Goal: Information Seeking & Learning: Learn about a topic

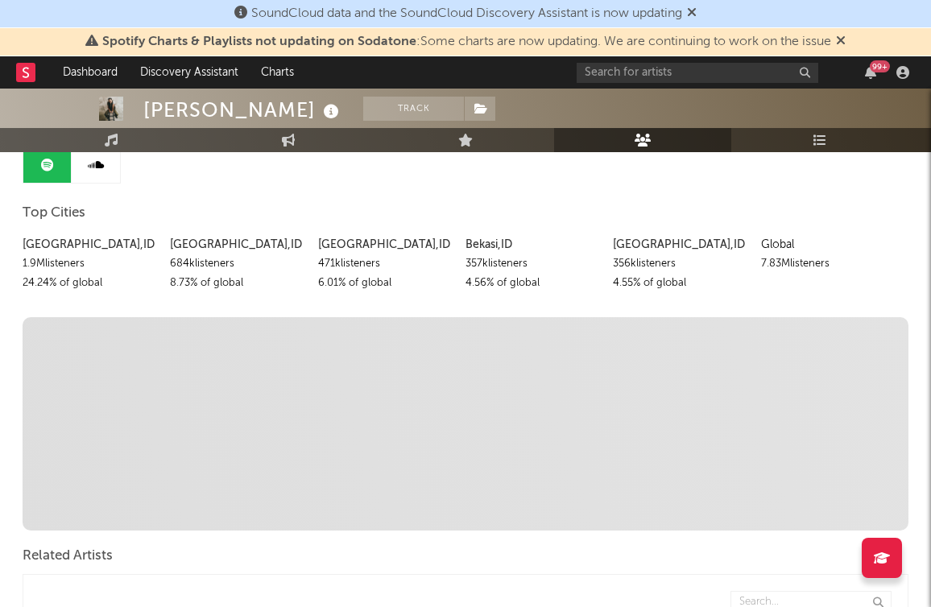
scroll to position [166, 0]
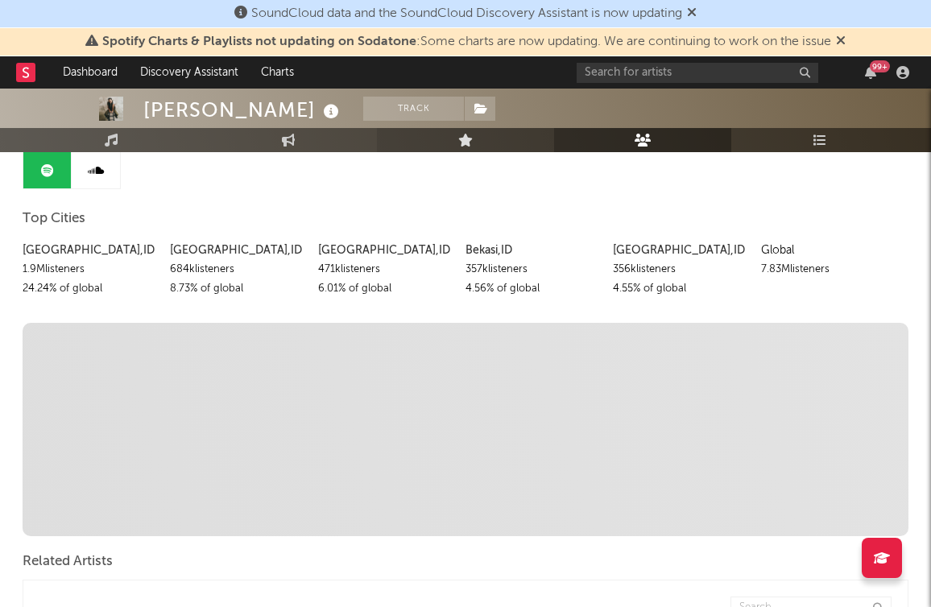
click at [490, 138] on link "Live" at bounding box center [465, 140] width 177 height 24
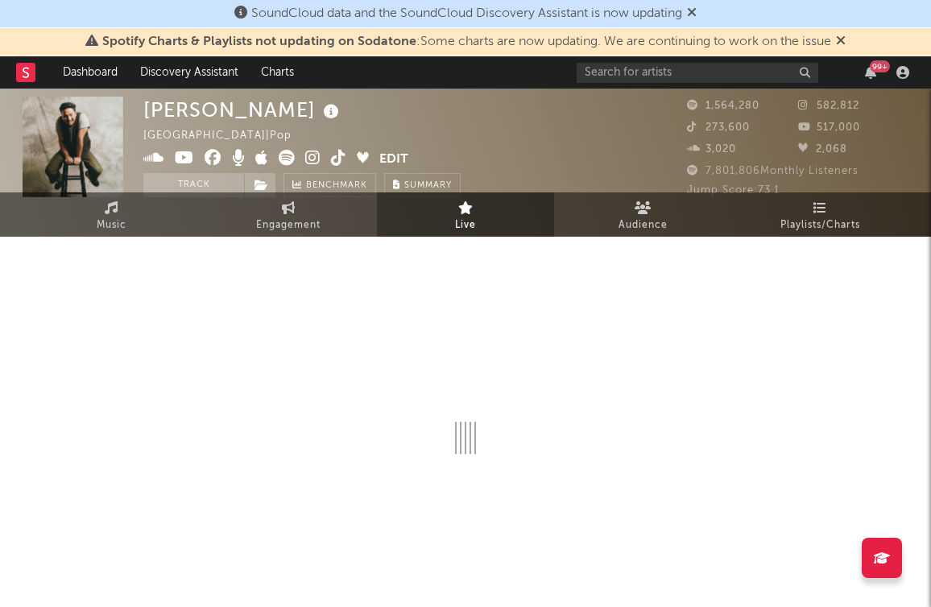
scroll to position [166, 0]
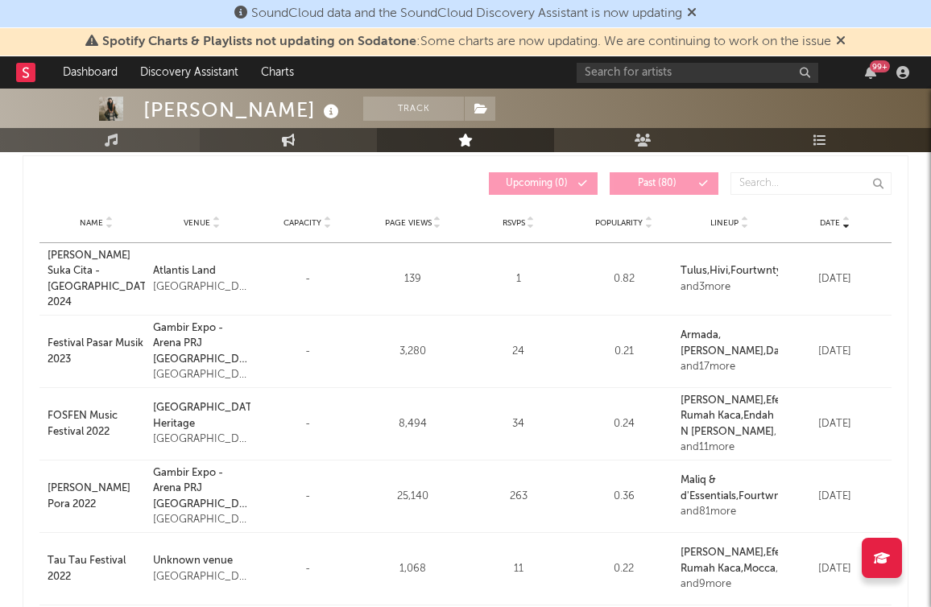
click at [314, 143] on link "Engagement" at bounding box center [288, 140] width 177 height 24
select select "1w"
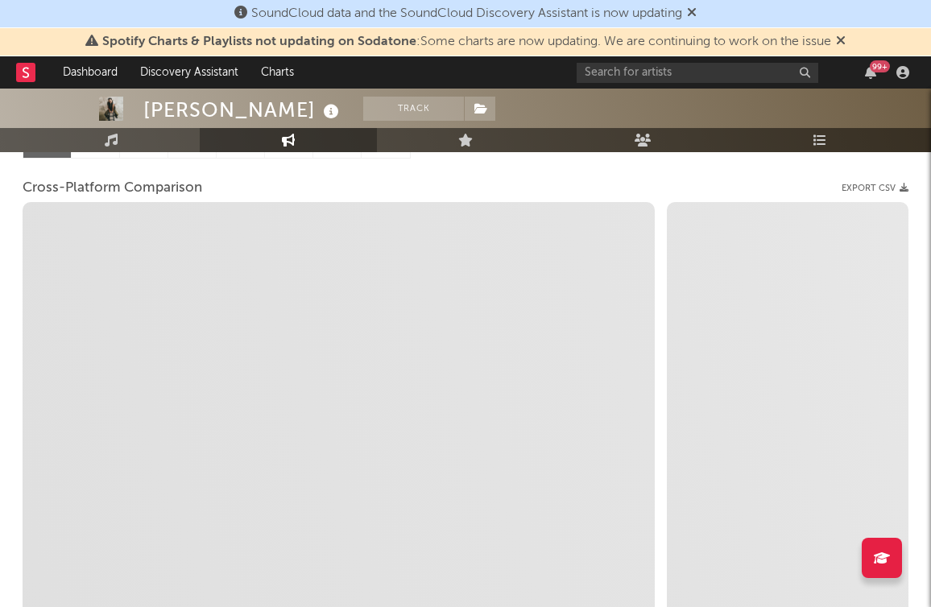
scroll to position [196, 0]
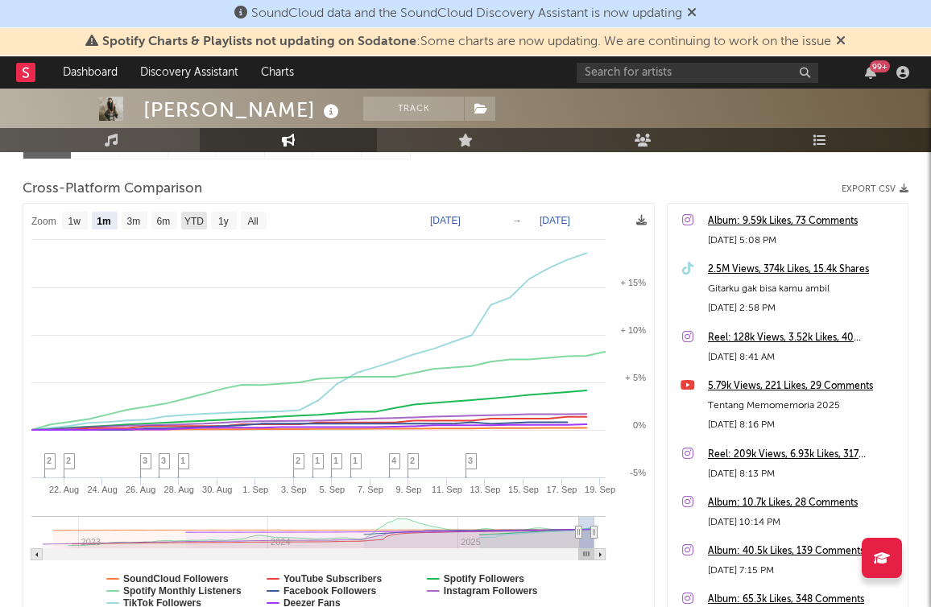
click at [191, 222] on text "YTD" at bounding box center [193, 221] width 19 height 11
select select "YTD"
type input "[DATE]"
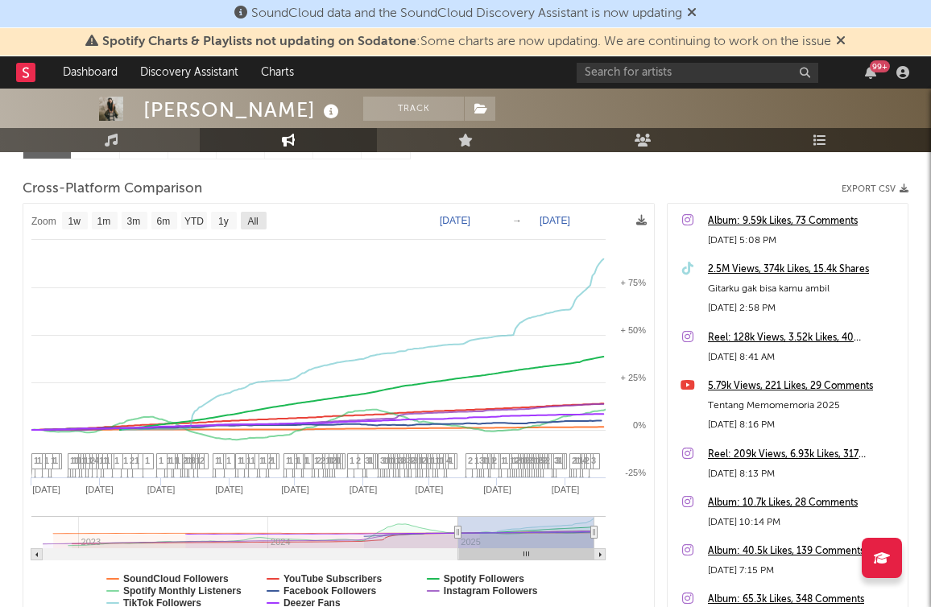
click at [249, 222] on text "All" at bounding box center [252, 221] width 10 height 11
select select "All"
type input "[DATE]"
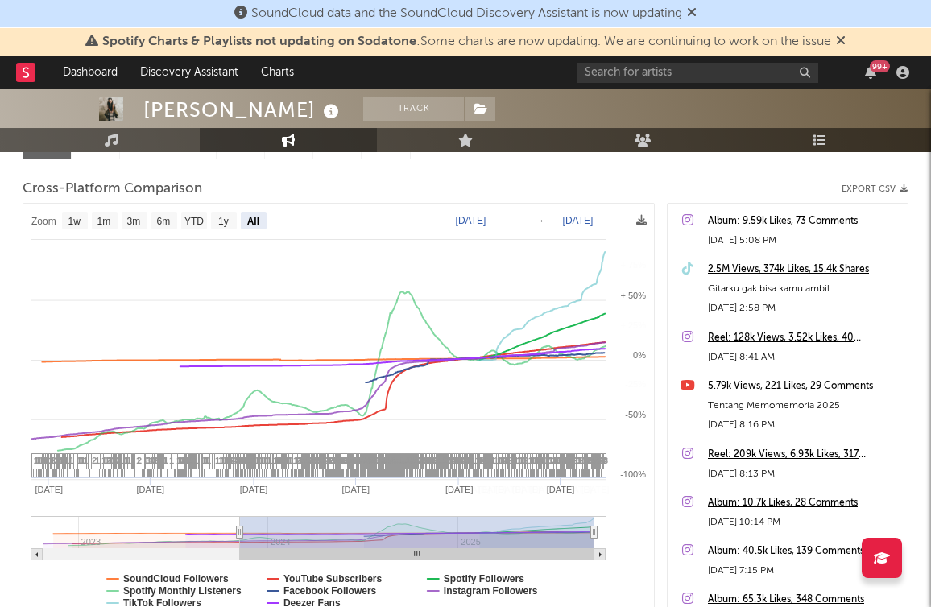
select select "All"
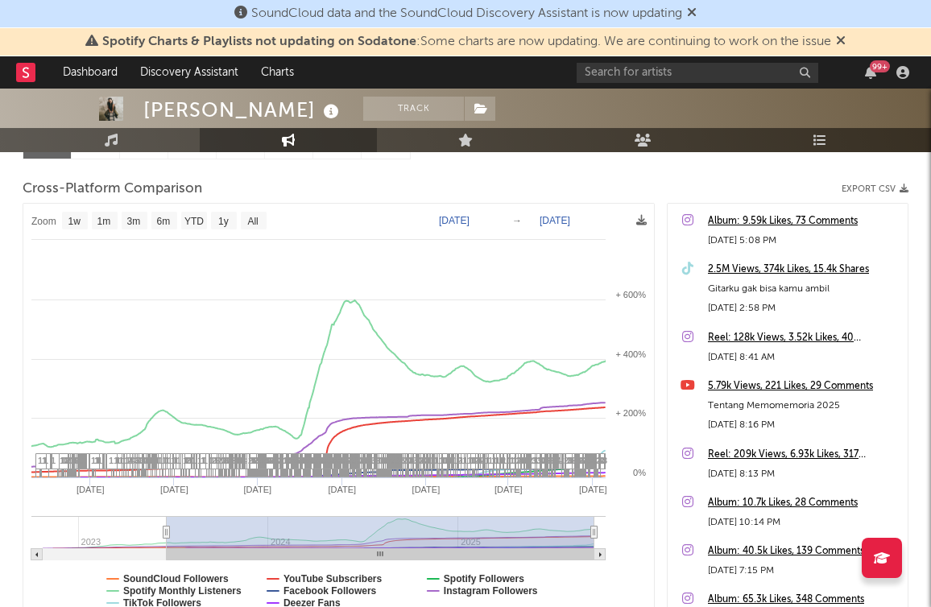
drag, startPoint x: 41, startPoint y: 532, endPoint x: 175, endPoint y: 544, distance: 134.2
click at [175, 544] on g at bounding box center [318, 538] width 574 height 44
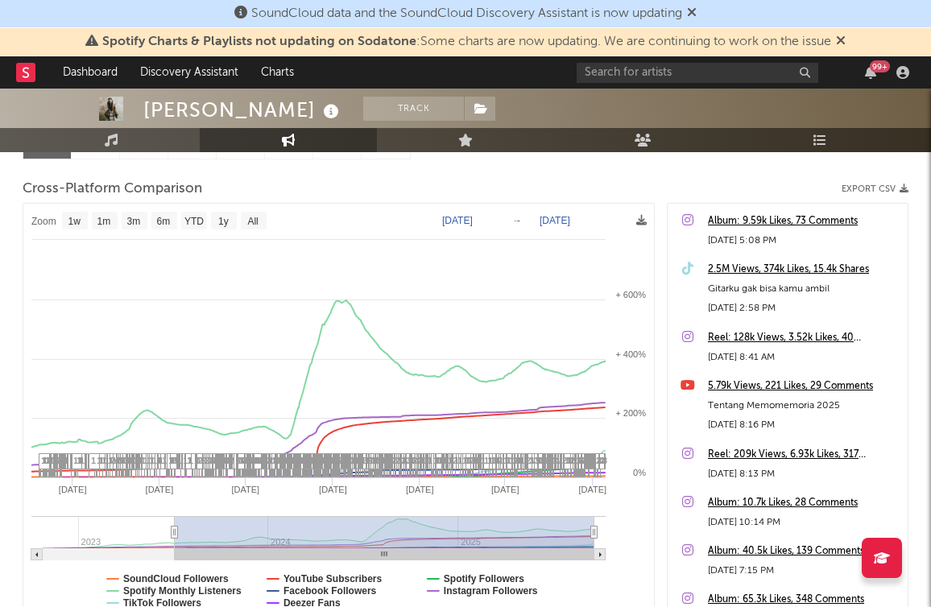
type input "[DATE]"
select select "1w"
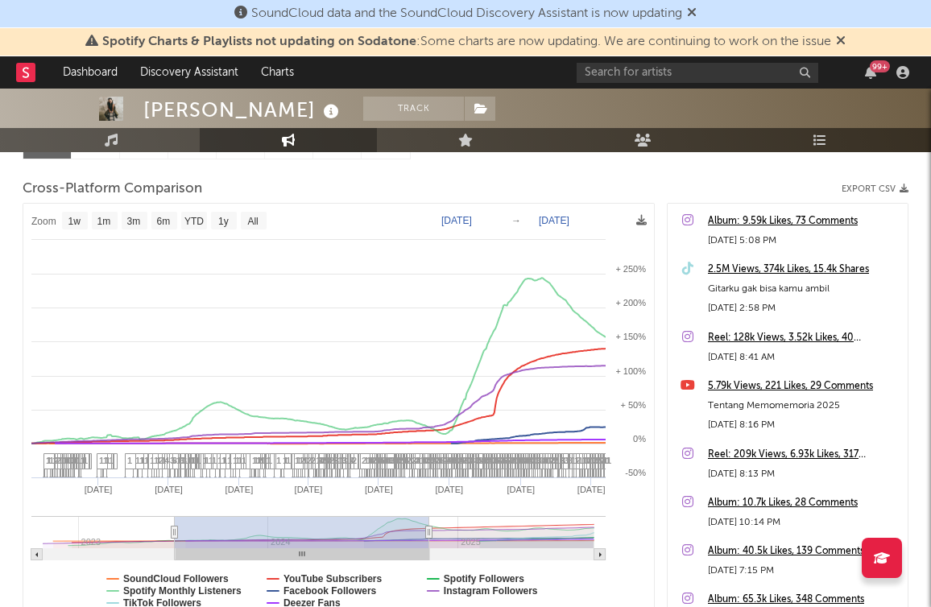
type input "[DATE]"
select select "1w"
drag, startPoint x: 593, startPoint y: 534, endPoint x: 412, endPoint y: 538, distance: 180.5
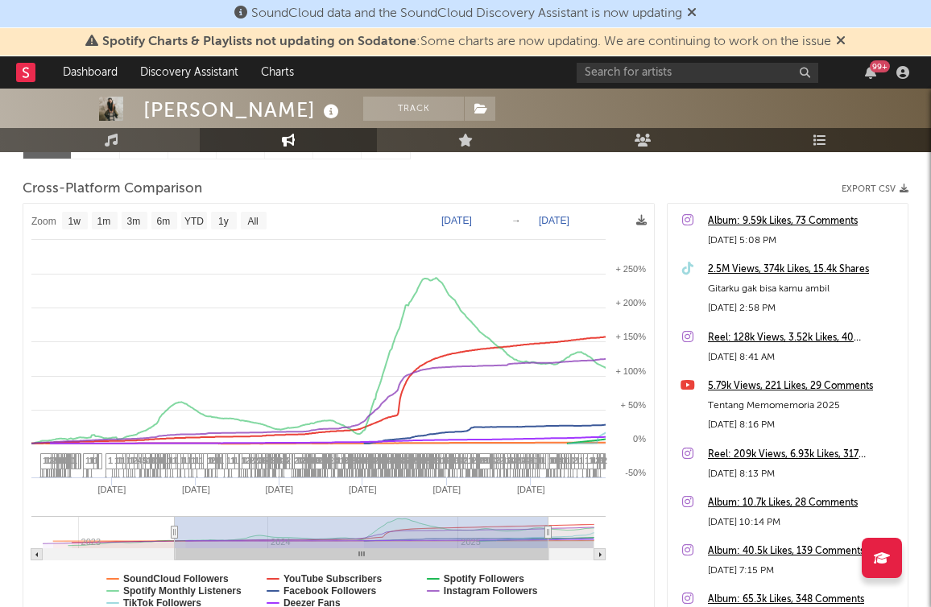
type input "[DATE]"
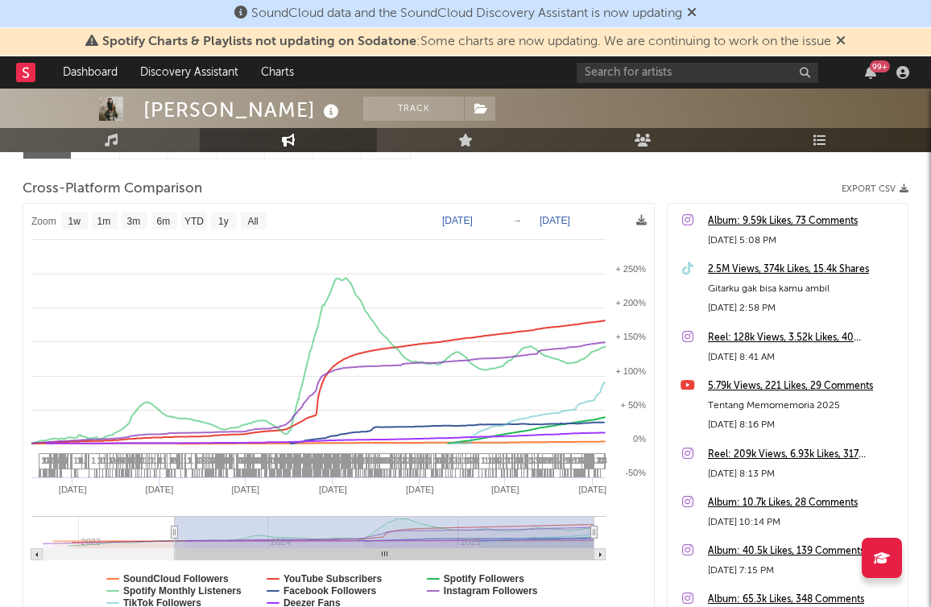
drag, startPoint x: 428, startPoint y: 532, endPoint x: 646, endPoint y: 562, distance: 219.6
click at [646, 562] on icon "Created with Highcharts 10.3.3 Jan '[DATE] Sep '[DATE] Sep '[DATE] Sep '25 2023…" at bounding box center [338, 414] width 631 height 421
select select "1w"
type input "[DATE]"
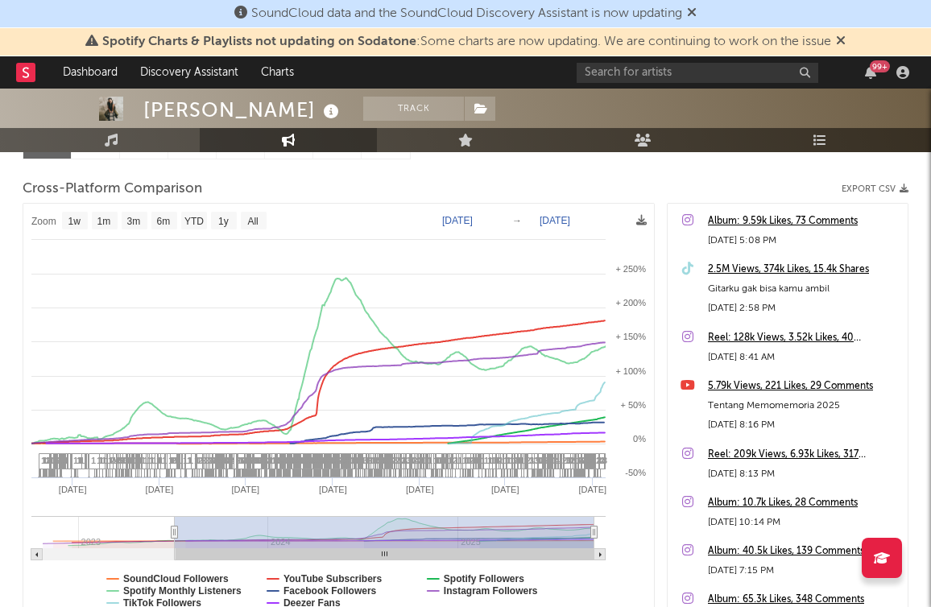
type input "[DATE]"
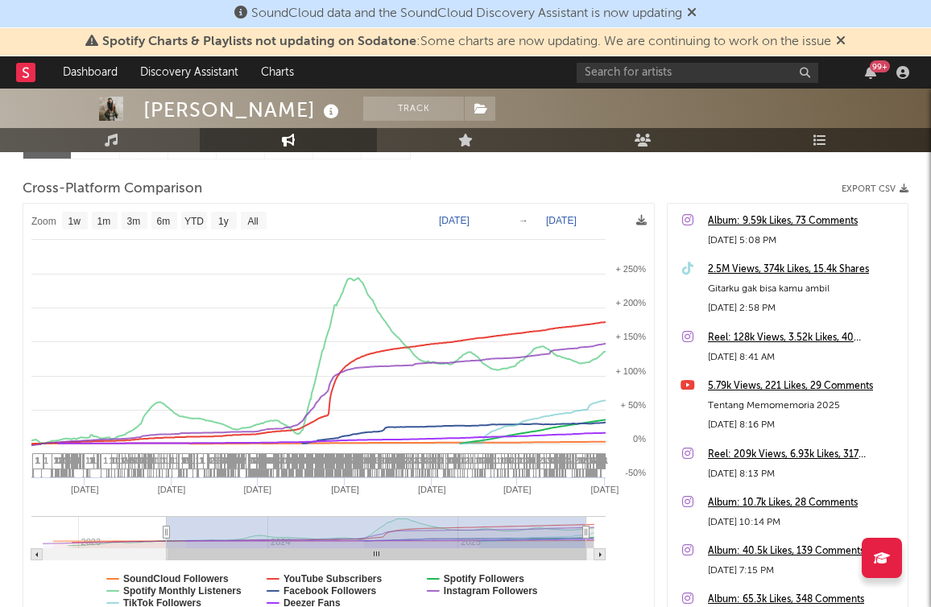
type input "[DATE]"
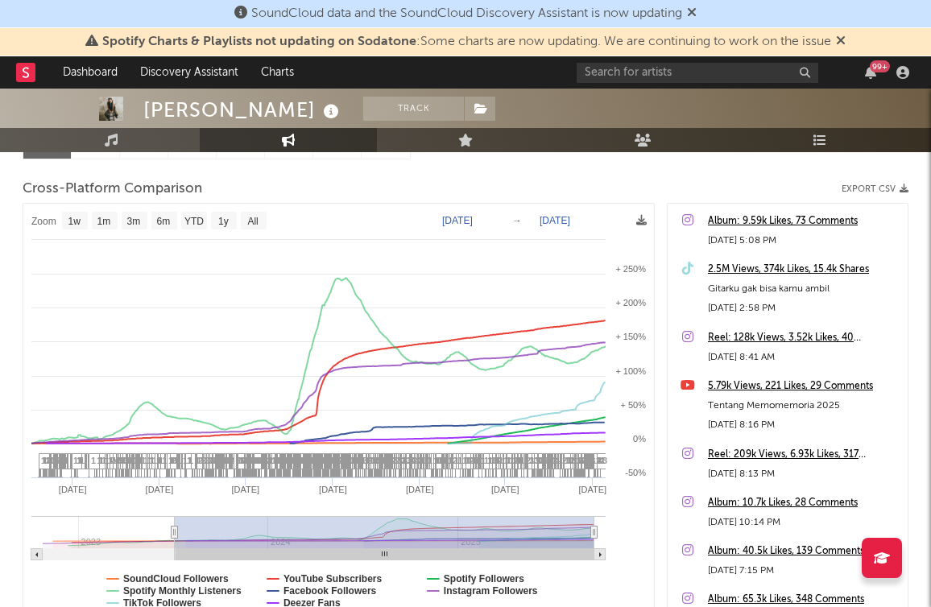
drag, startPoint x: 395, startPoint y: 553, endPoint x: 490, endPoint y: 549, distance: 95.9
click at [490, 553] on rect at bounding box center [385, 554] width 419 height 11
select select "1w"
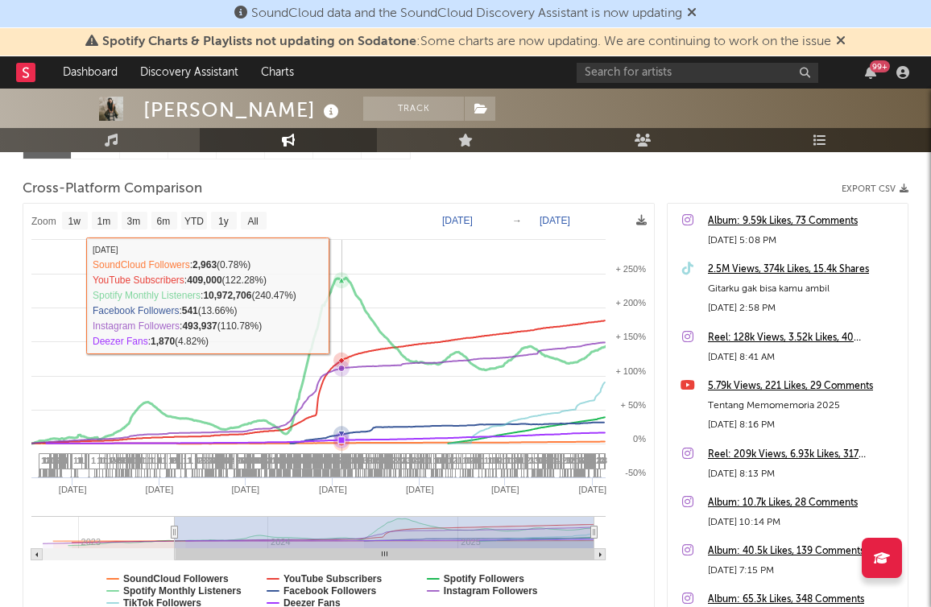
click at [342, 294] on rect at bounding box center [338, 414] width 631 height 421
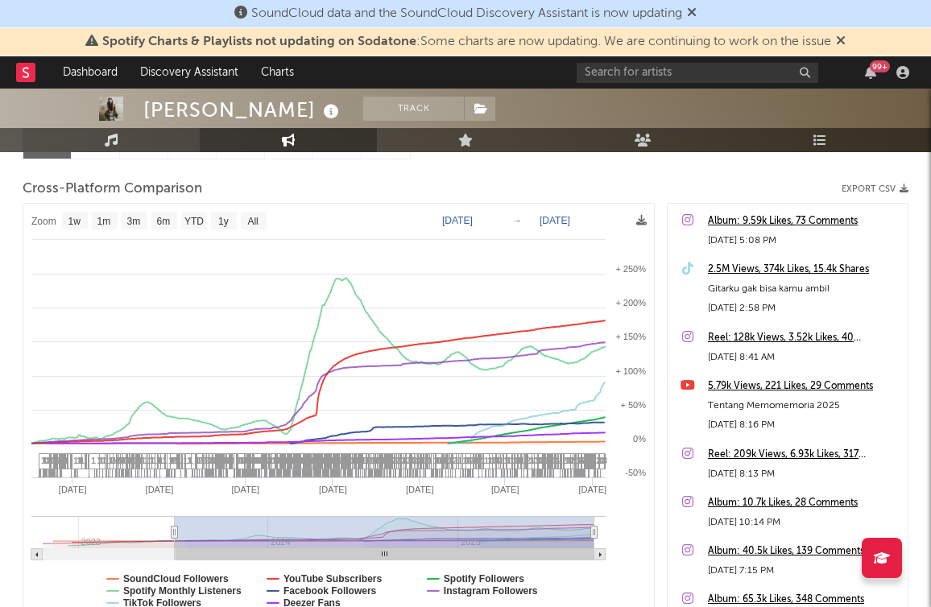
click at [114, 148] on link "Music" at bounding box center [111, 140] width 177 height 24
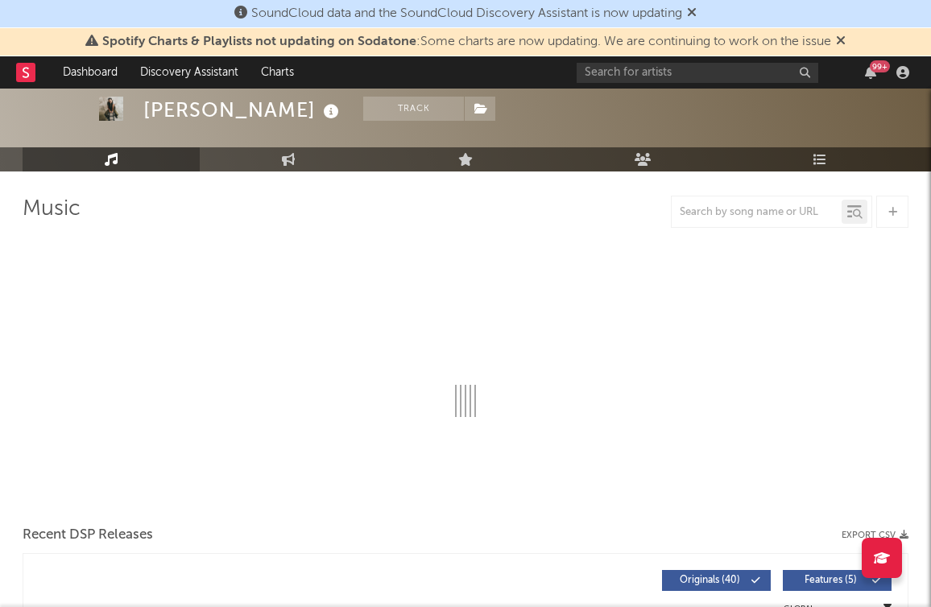
scroll to position [110, 0]
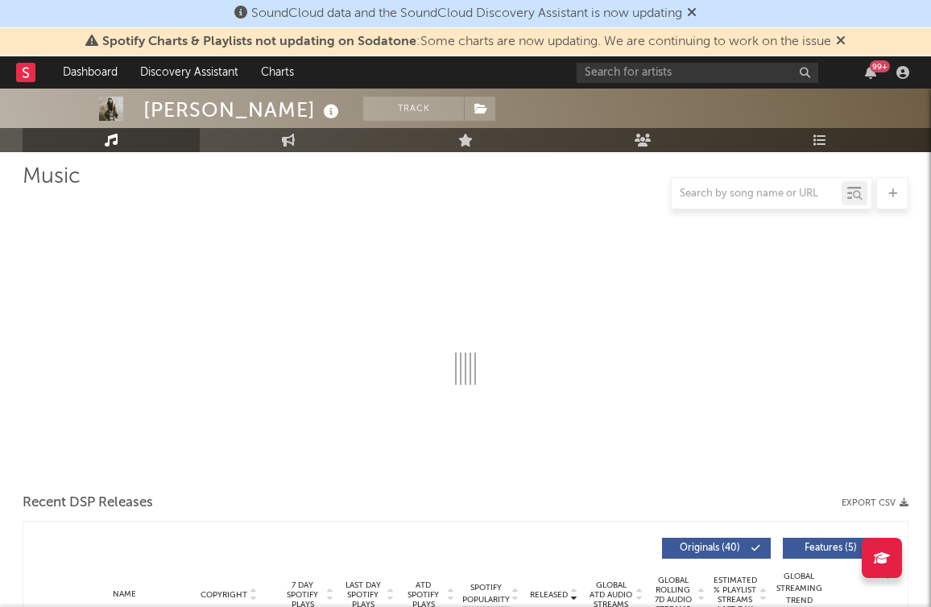
select select "6m"
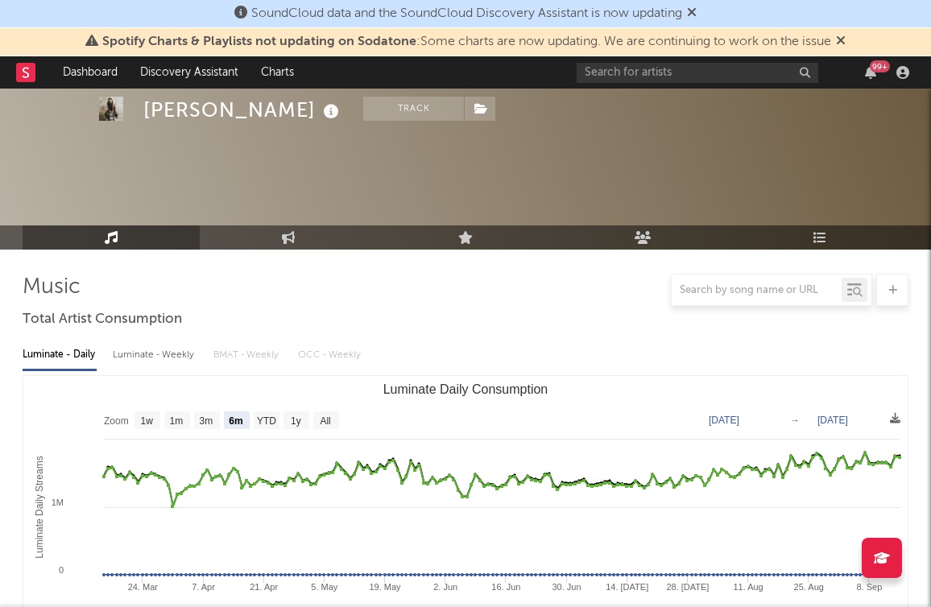
select select "6m"
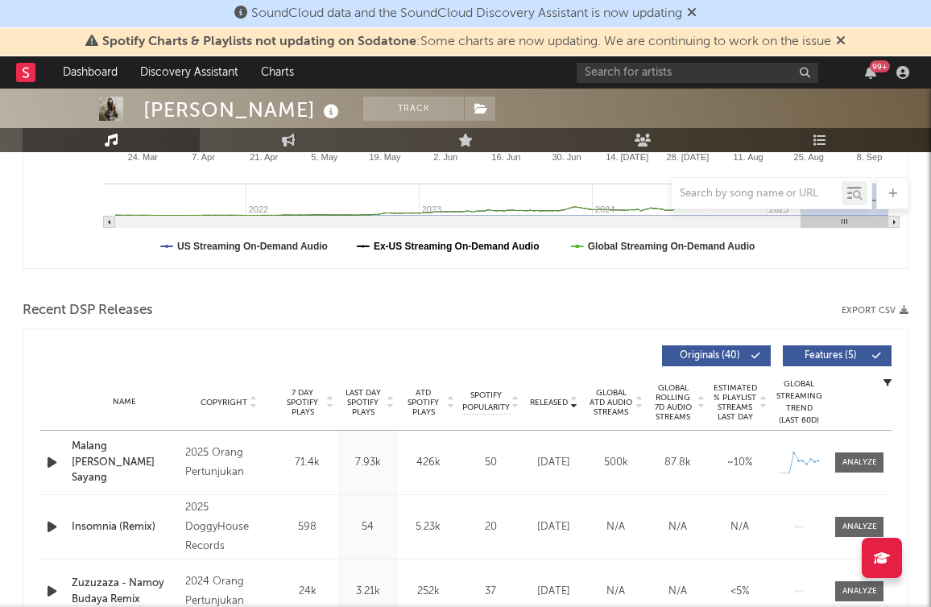
scroll to position [519, 0]
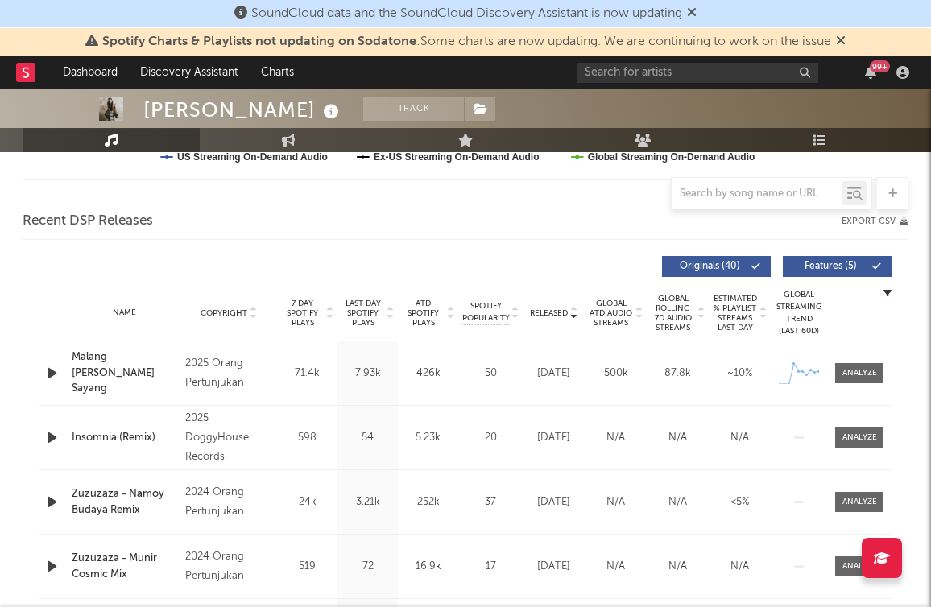
click at [818, 262] on span "Features ( 5 )" at bounding box center [830, 267] width 74 height 10
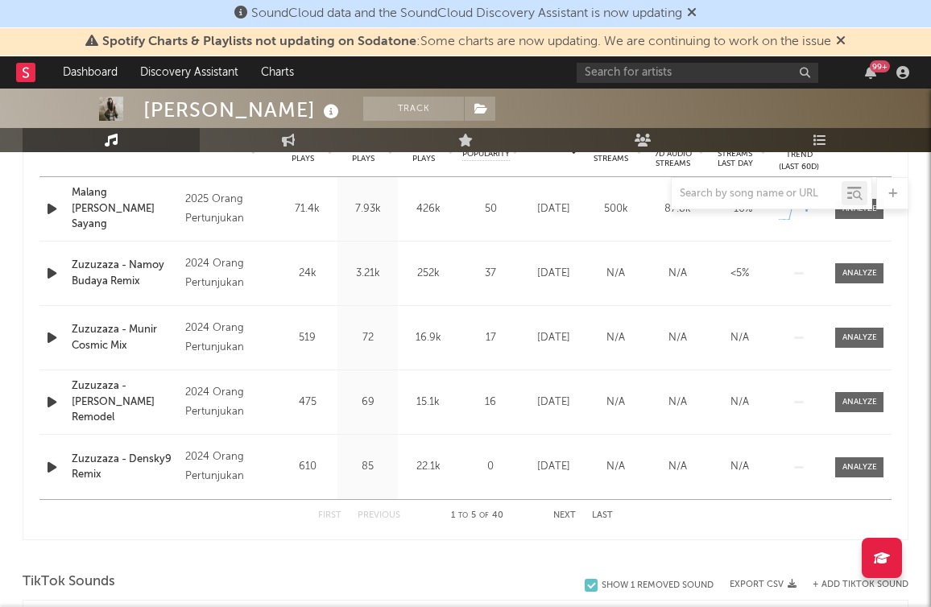
scroll to position [743, 0]
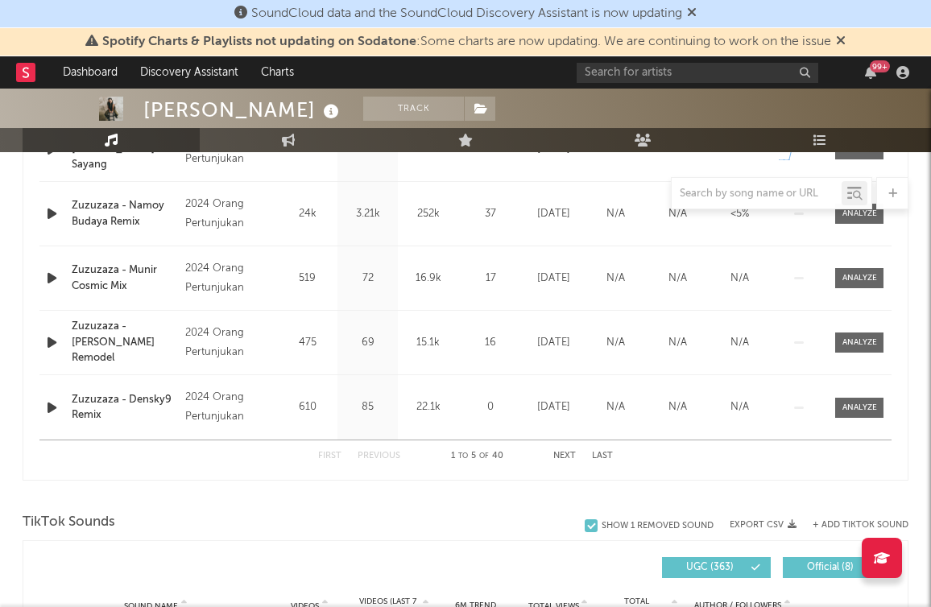
click at [557, 458] on button "Next" at bounding box center [564, 456] width 23 height 9
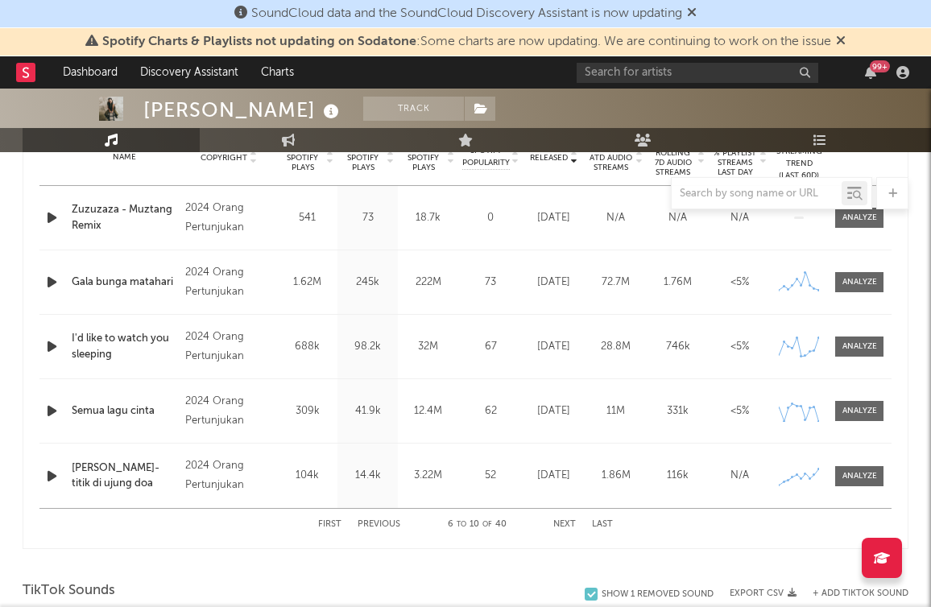
scroll to position [676, 0]
click at [558, 521] on button "Next" at bounding box center [564, 523] width 23 height 9
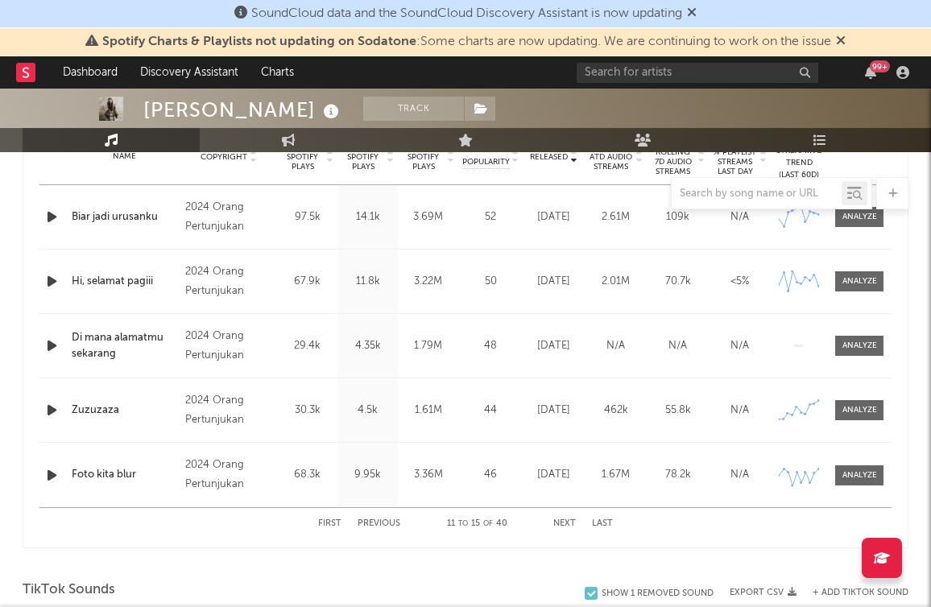
click at [557, 521] on button "Next" at bounding box center [564, 523] width 23 height 9
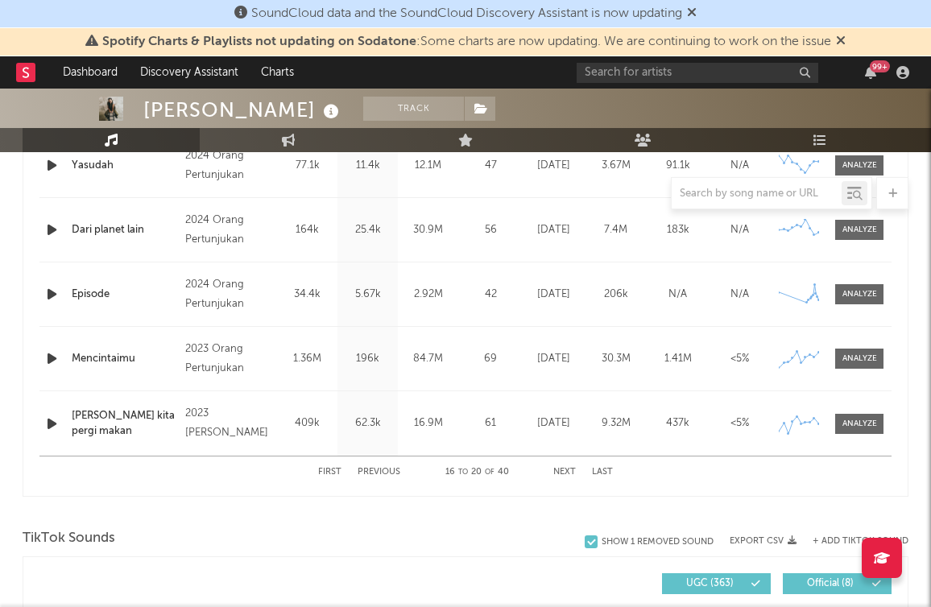
scroll to position [720, 0]
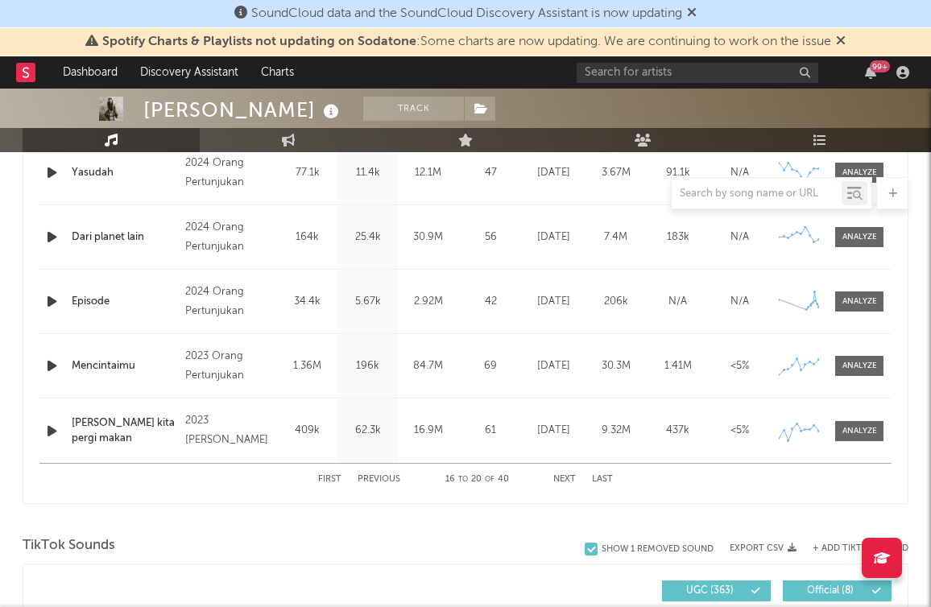
click at [379, 479] on button "Previous" at bounding box center [379, 479] width 43 height 9
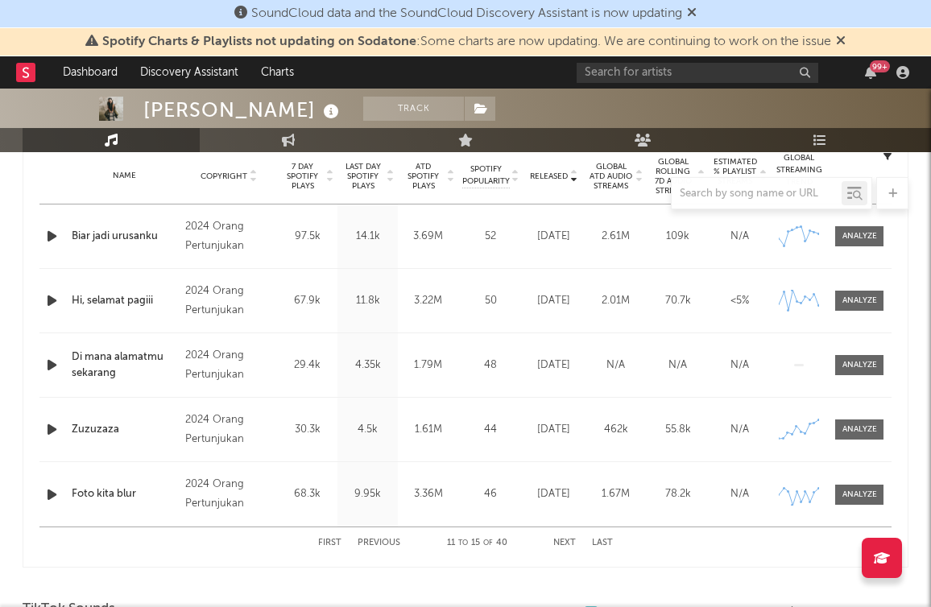
scroll to position [659, 0]
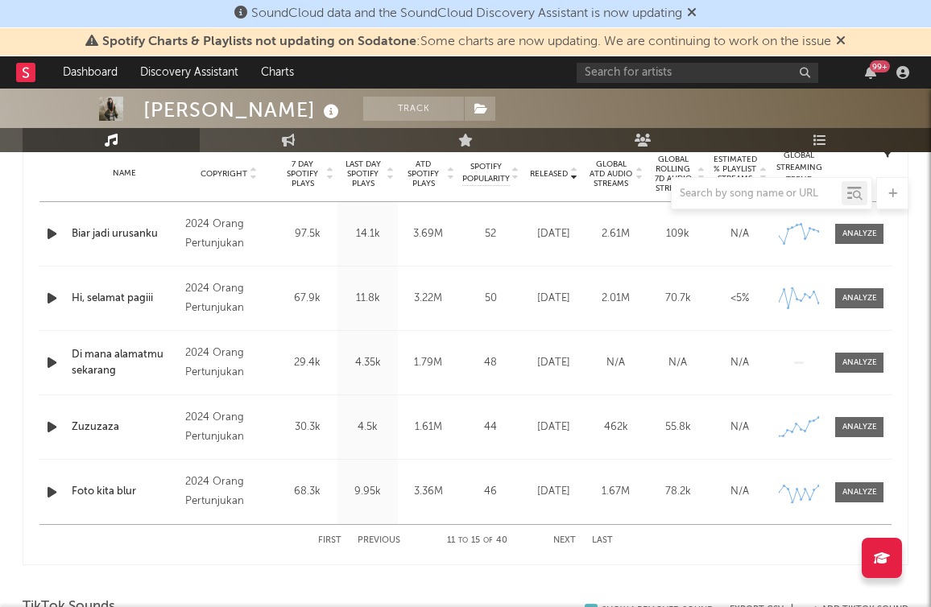
click at [382, 543] on button "Previous" at bounding box center [379, 540] width 43 height 9
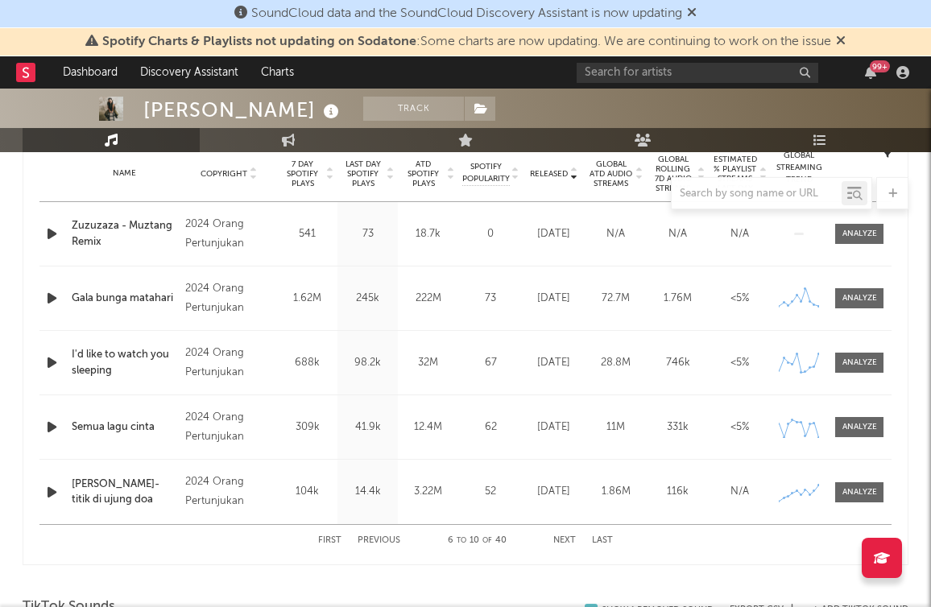
click at [387, 540] on button "Previous" at bounding box center [379, 540] width 43 height 9
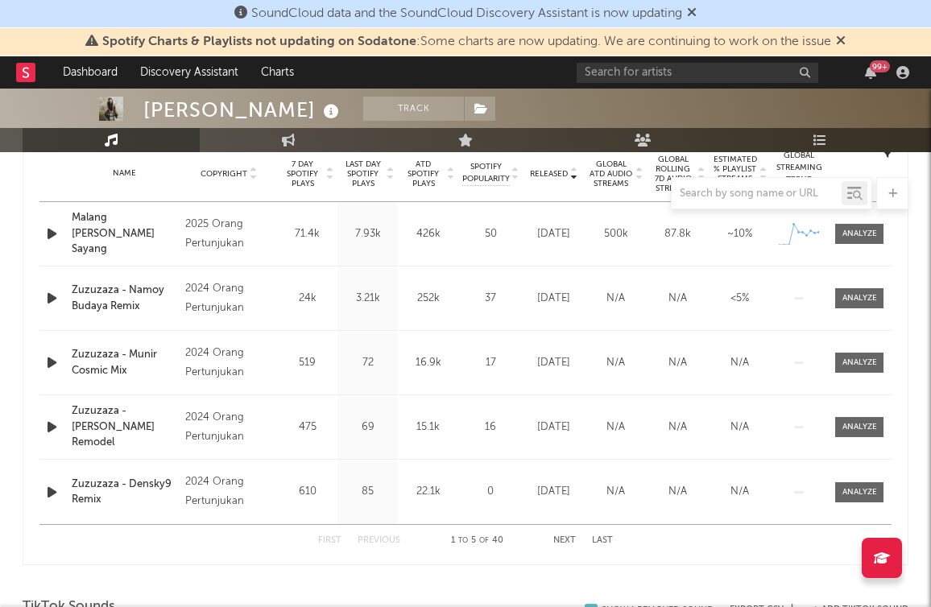
click at [387, 540] on button "Previous" at bounding box center [379, 540] width 43 height 9
click at [560, 539] on button "Next" at bounding box center [564, 540] width 23 height 9
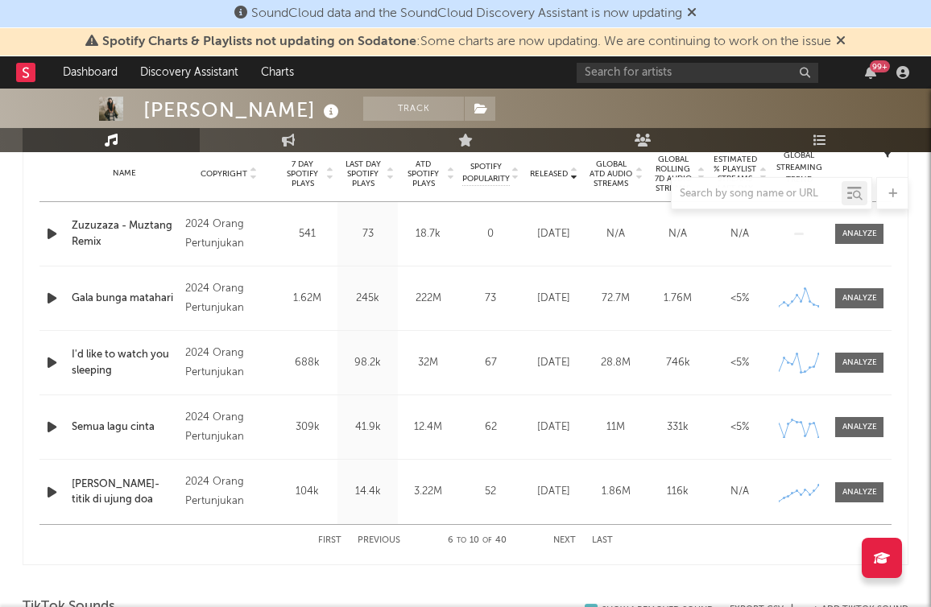
click at [560, 540] on button "Next" at bounding box center [564, 540] width 23 height 9
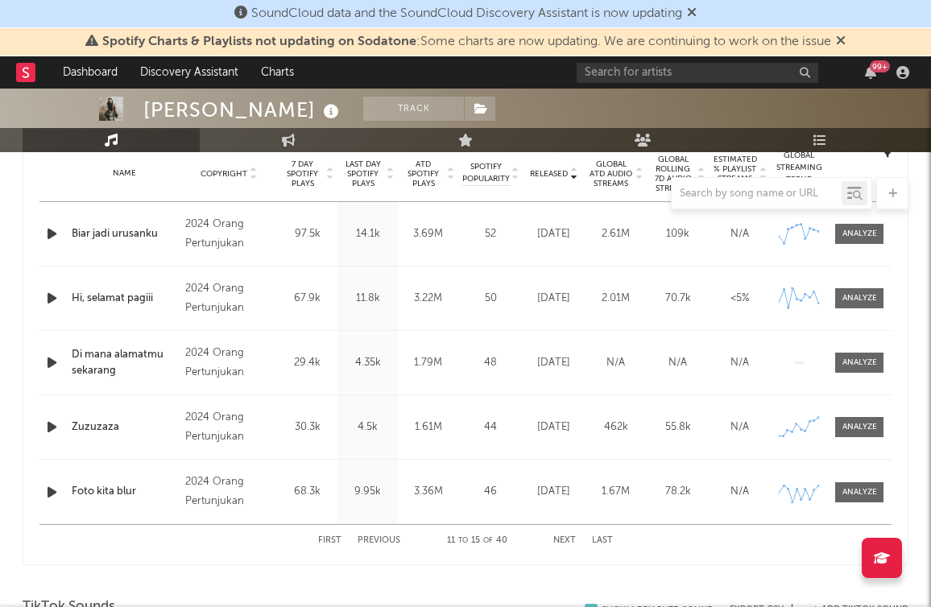
click at [560, 539] on button "Next" at bounding box center [564, 540] width 23 height 9
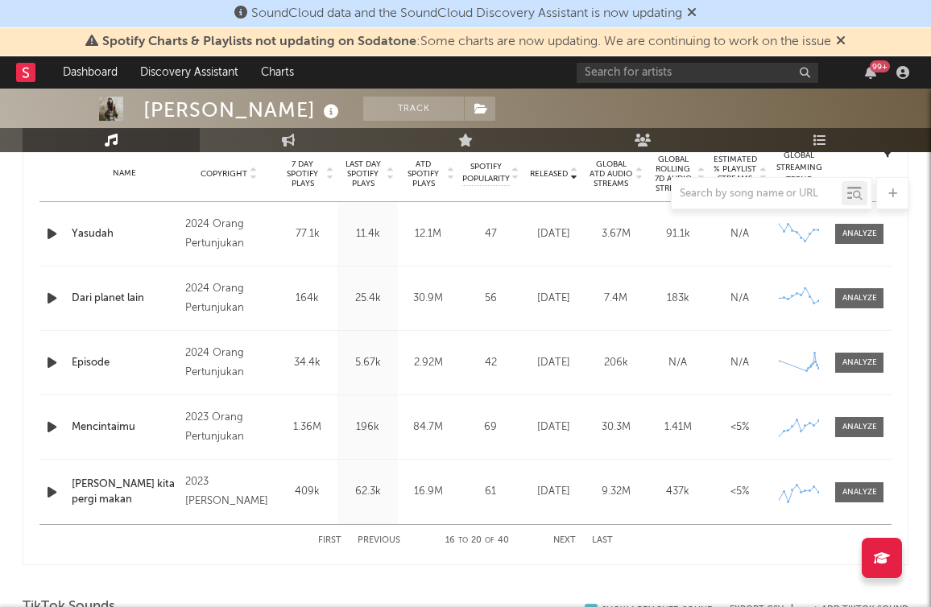
click at [569, 541] on button "Next" at bounding box center [564, 540] width 23 height 9
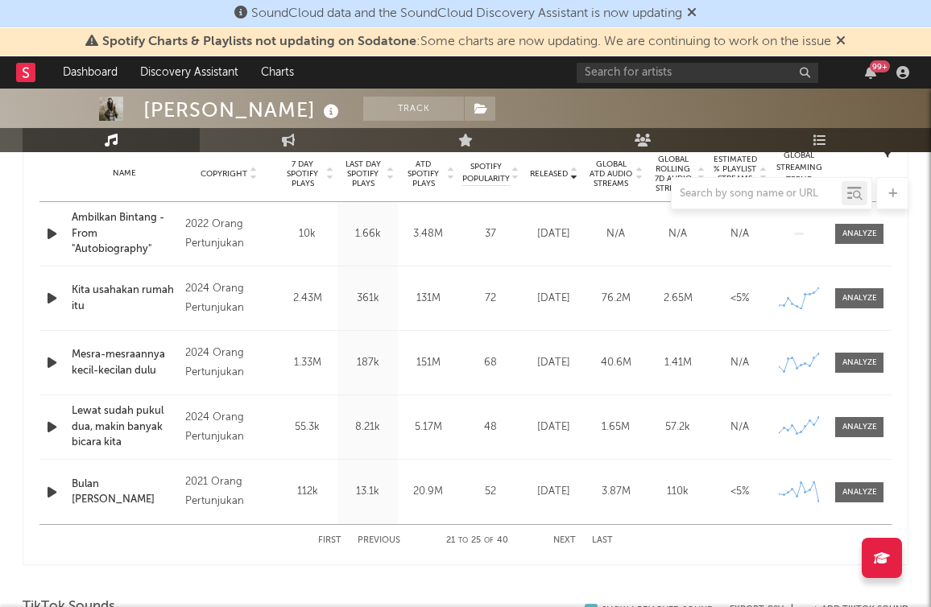
click at [560, 540] on button "Next" at bounding box center [564, 540] width 23 height 9
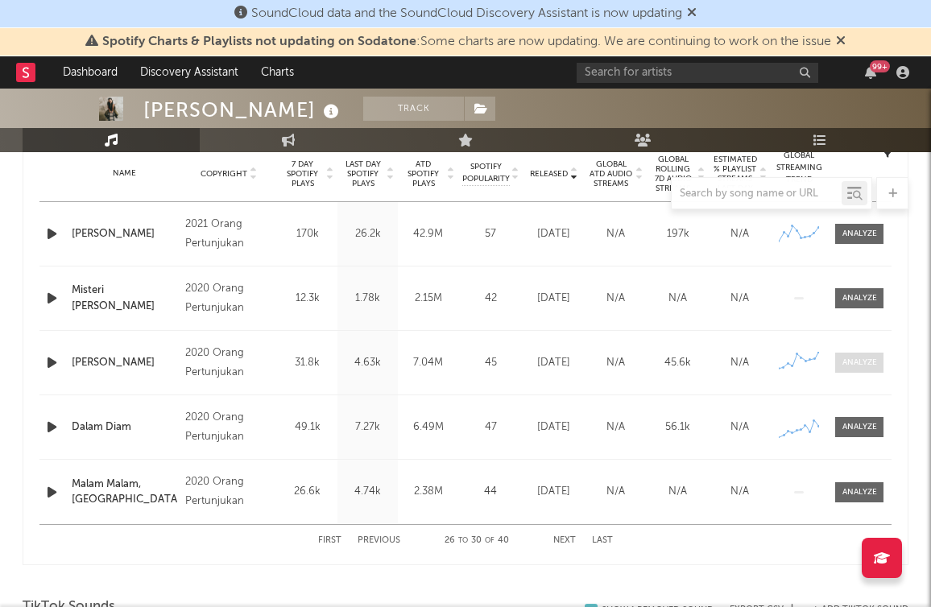
click at [856, 361] on div at bounding box center [859, 363] width 35 height 12
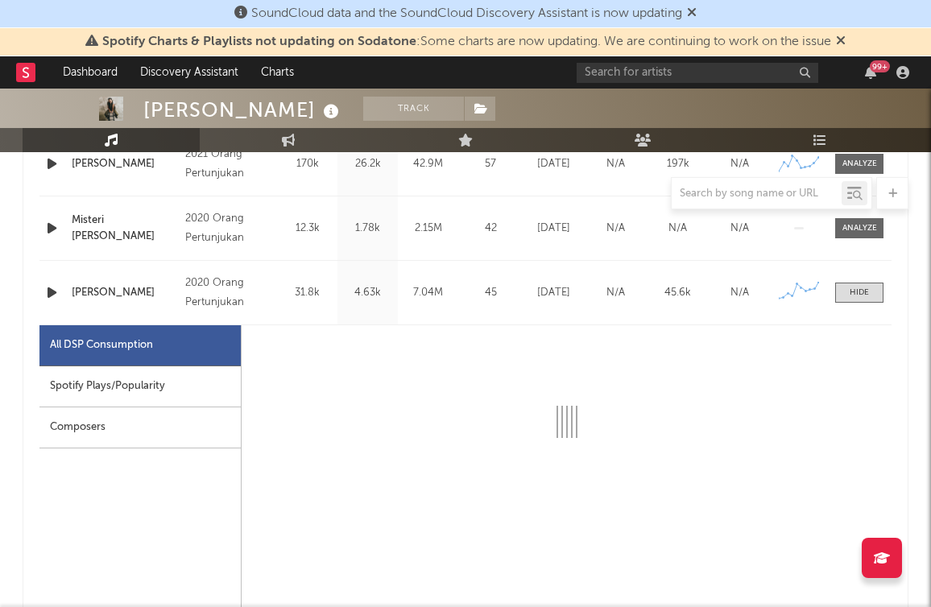
scroll to position [834, 0]
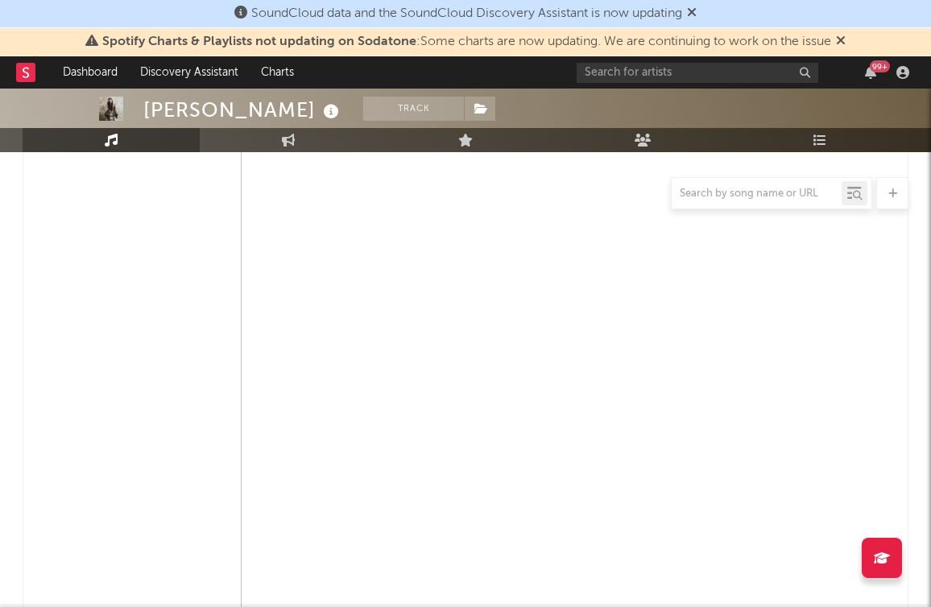
select select "6m"
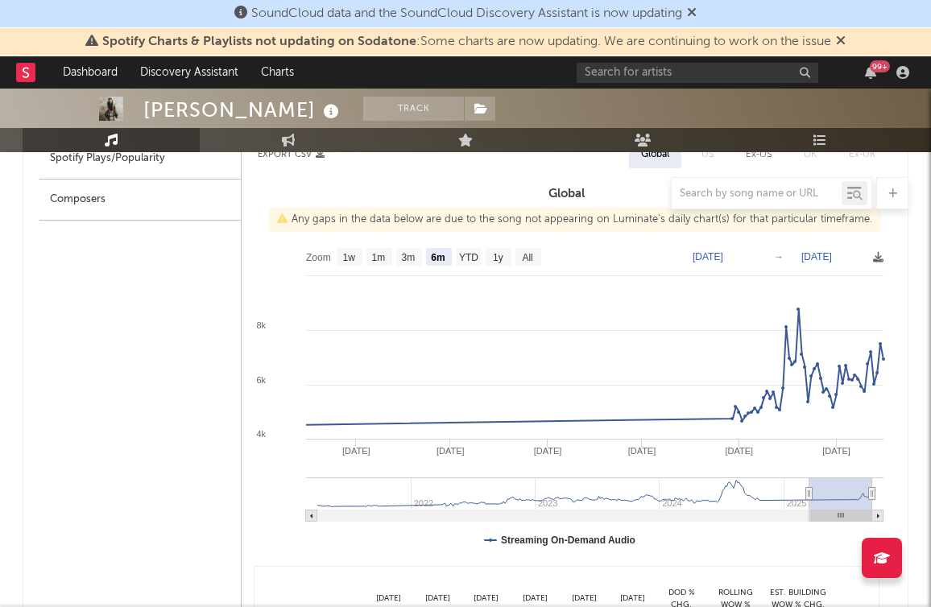
scroll to position [1088, 0]
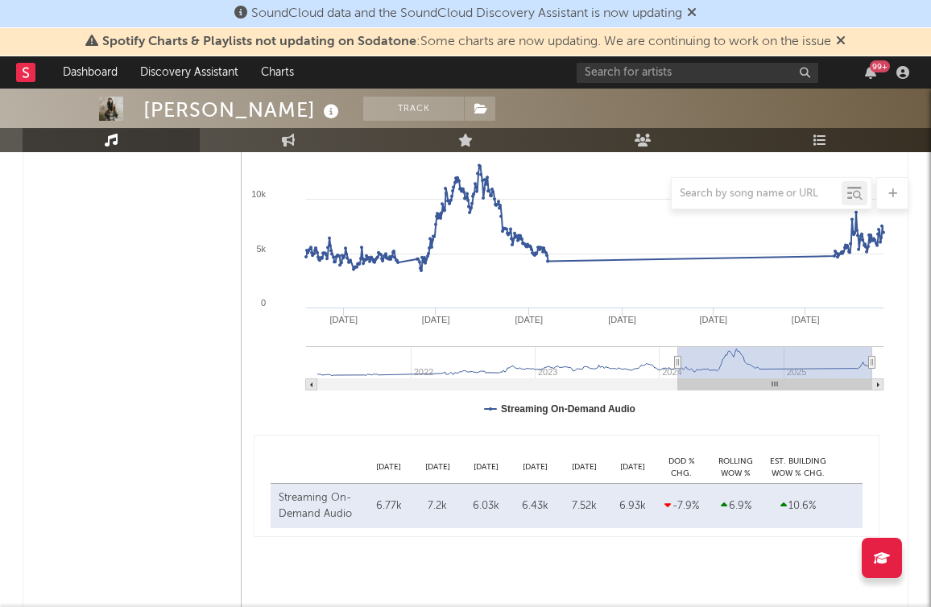
drag, startPoint x: 809, startPoint y: 363, endPoint x: 679, endPoint y: 370, distance: 130.6
click at [679, 370] on g at bounding box center [594, 368] width 577 height 44
type input "2023-04-27"
type input "2024-11-14"
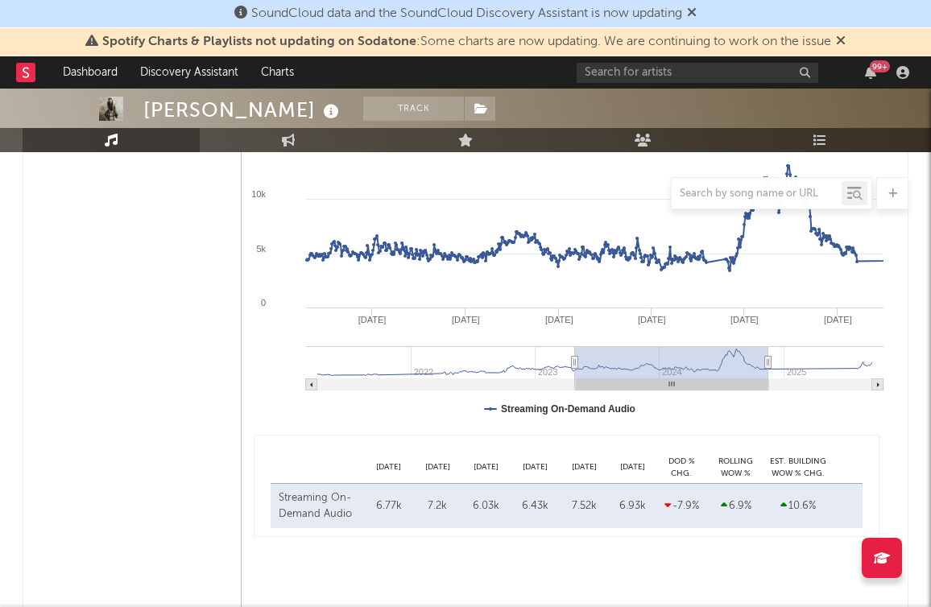
drag, startPoint x: 672, startPoint y: 358, endPoint x: 602, endPoint y: 362, distance: 69.4
click at [602, 362] on g at bounding box center [594, 368] width 577 height 44
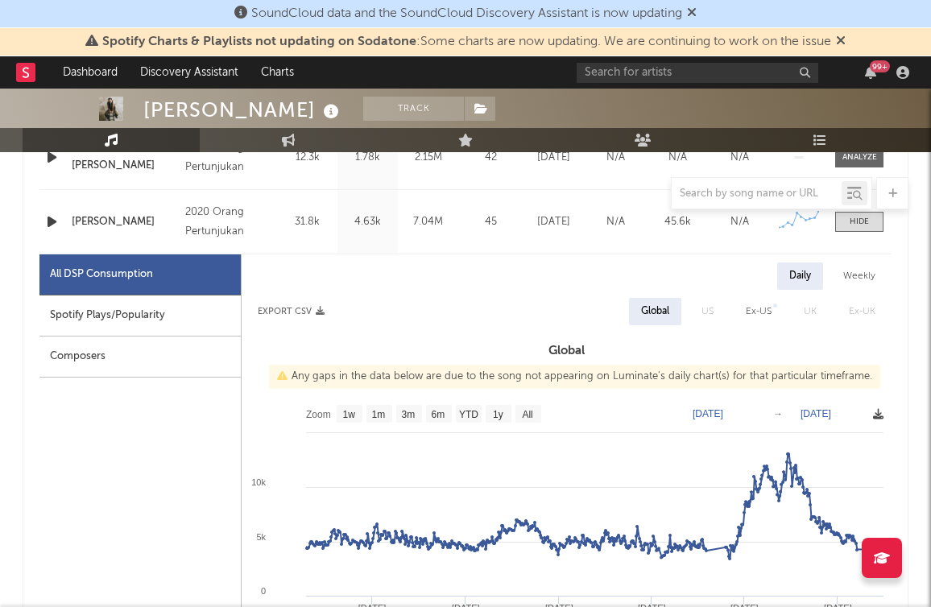
scroll to position [675, 0]
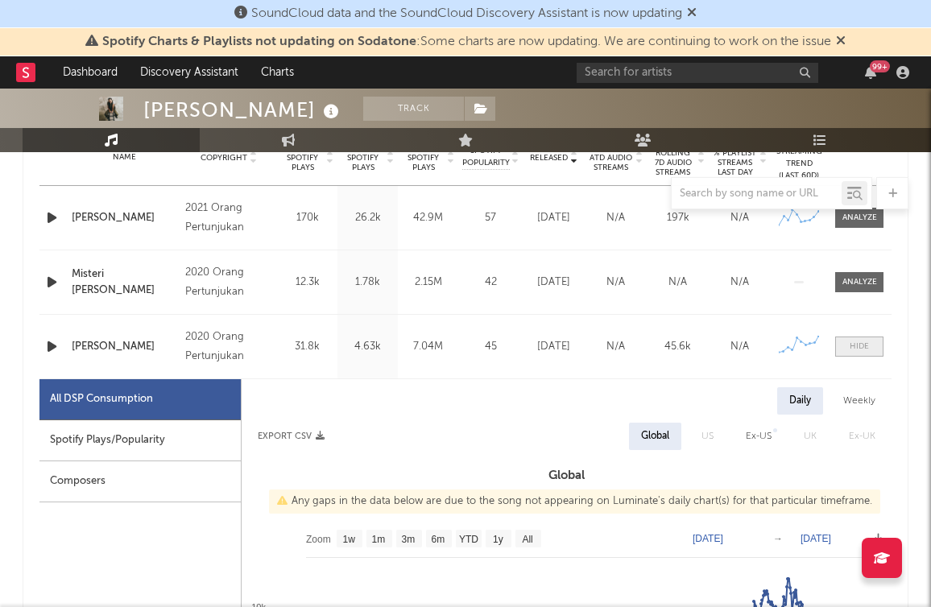
click at [874, 346] on span at bounding box center [859, 347] width 48 height 20
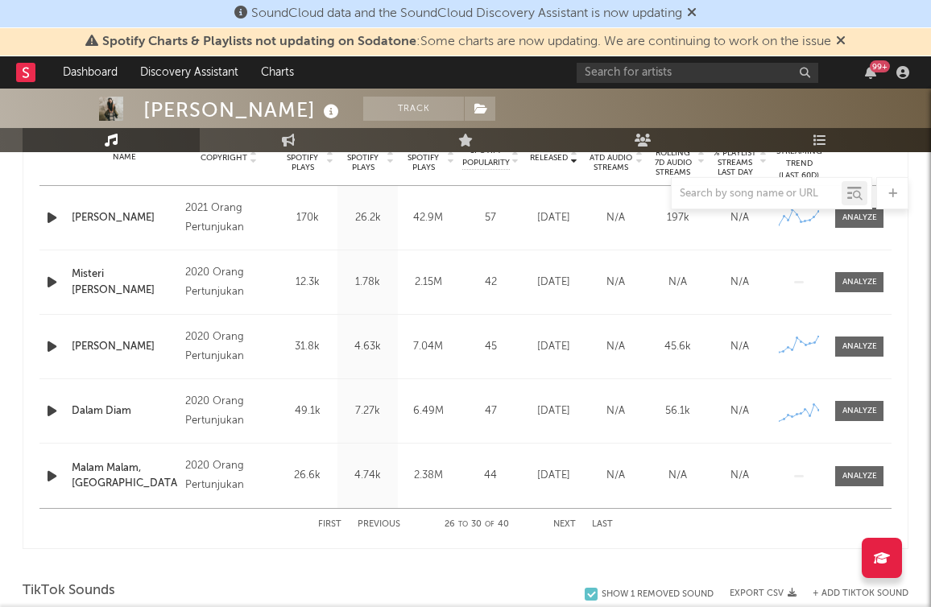
scroll to position [389, 0]
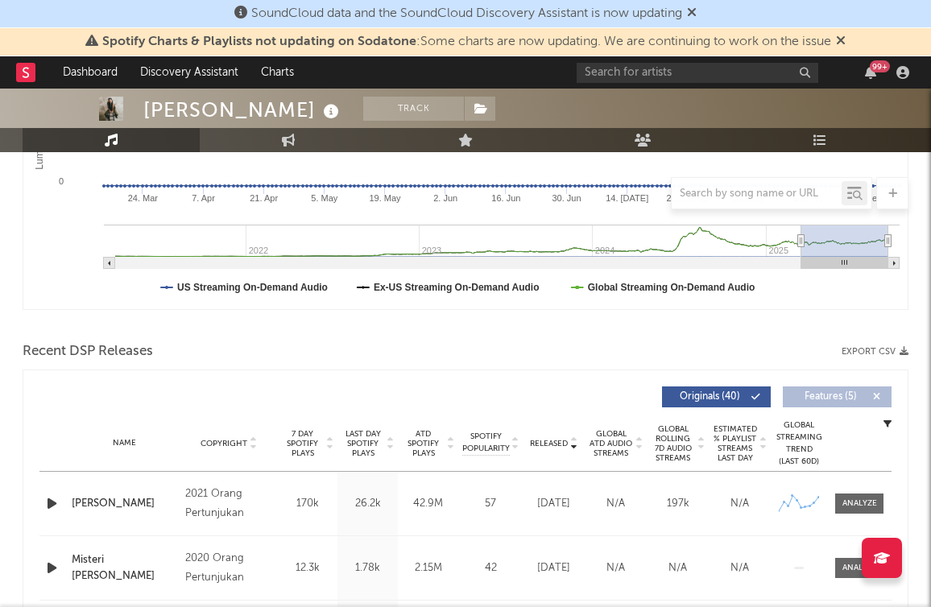
click at [126, 445] on div "Name" at bounding box center [125, 443] width 106 height 12
click at [127, 439] on div "Name" at bounding box center [125, 443] width 106 height 12
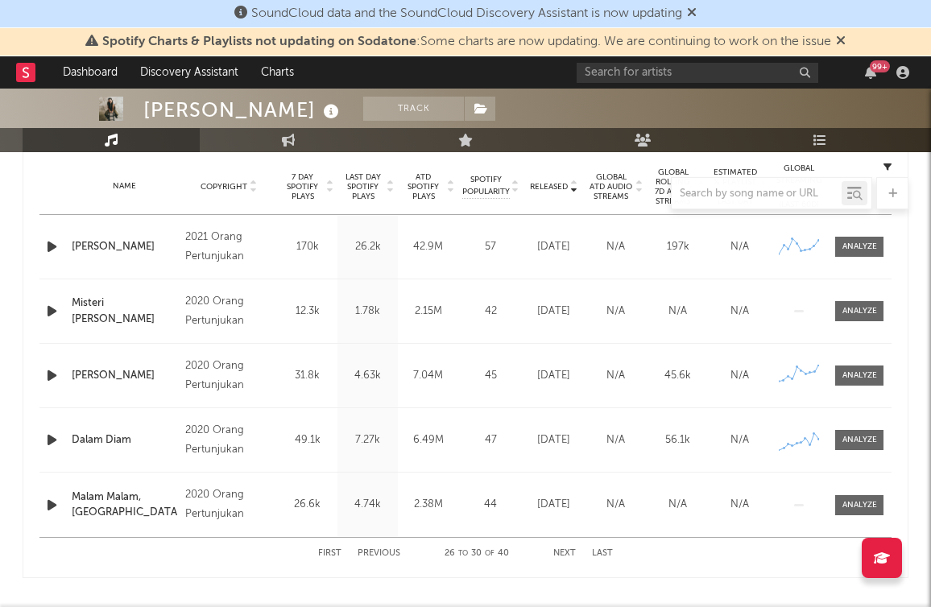
scroll to position [649, 0]
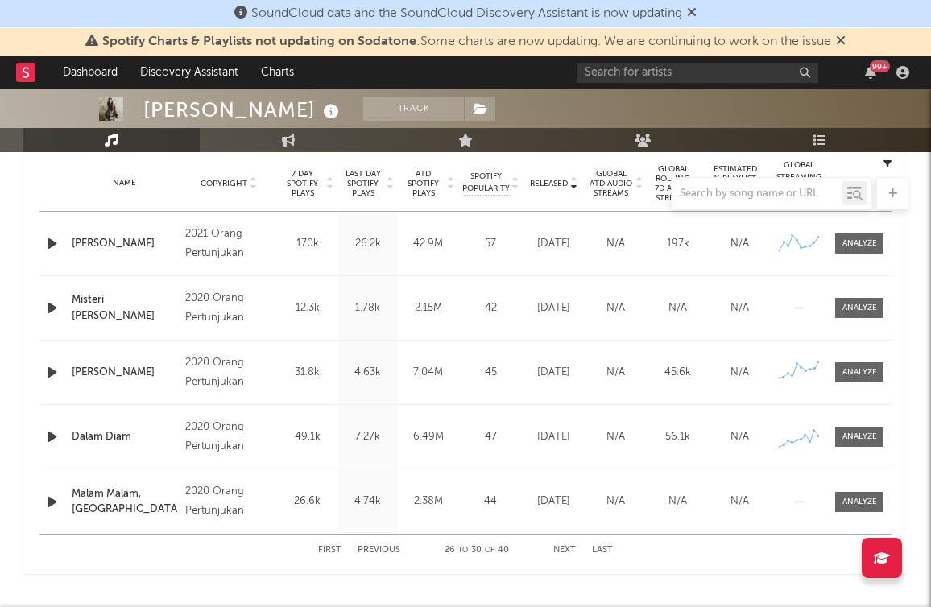
click at [563, 551] on button "Next" at bounding box center [564, 550] width 23 height 9
click at [556, 548] on button "Next" at bounding box center [564, 550] width 23 height 9
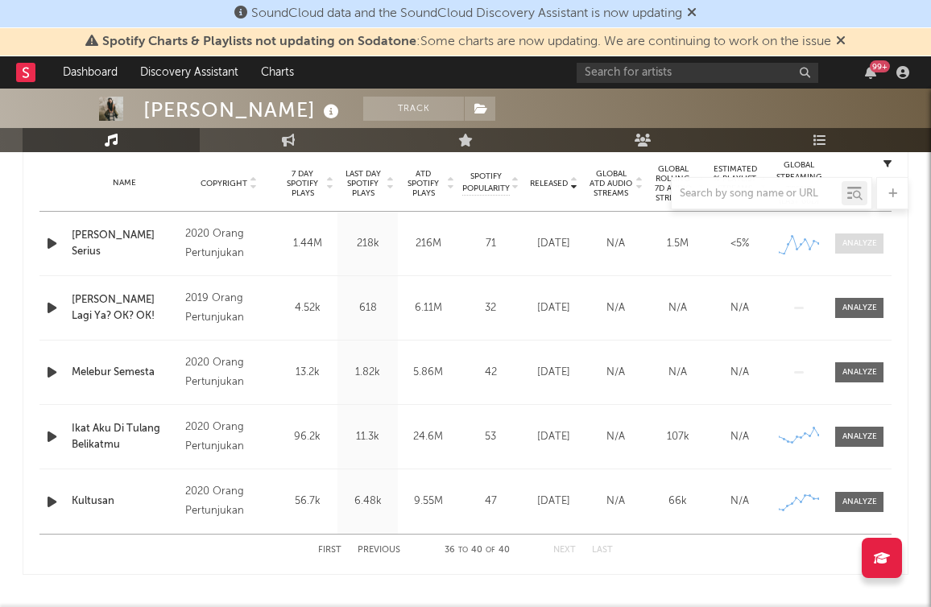
click at [867, 242] on div at bounding box center [859, 244] width 35 height 12
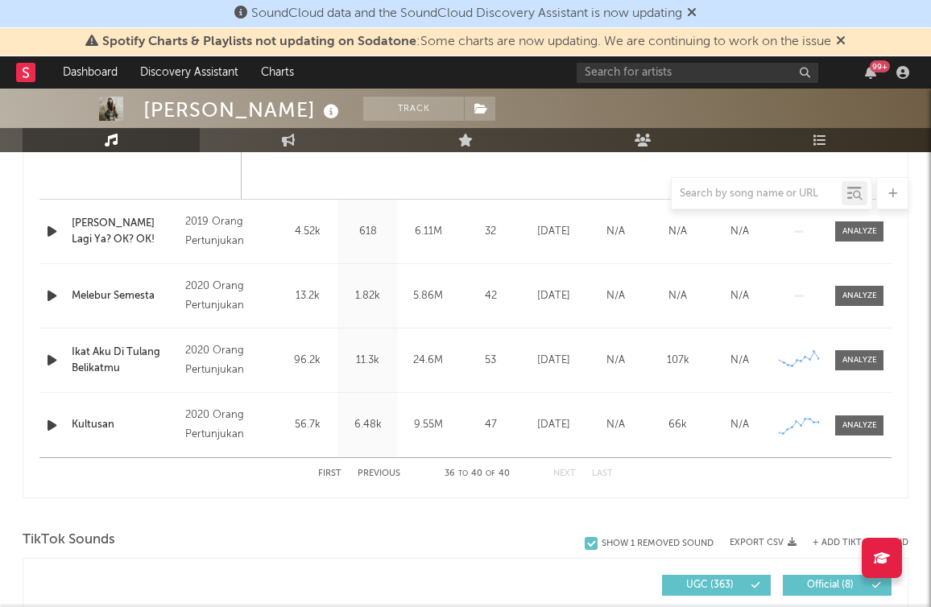
scroll to position [1504, 0]
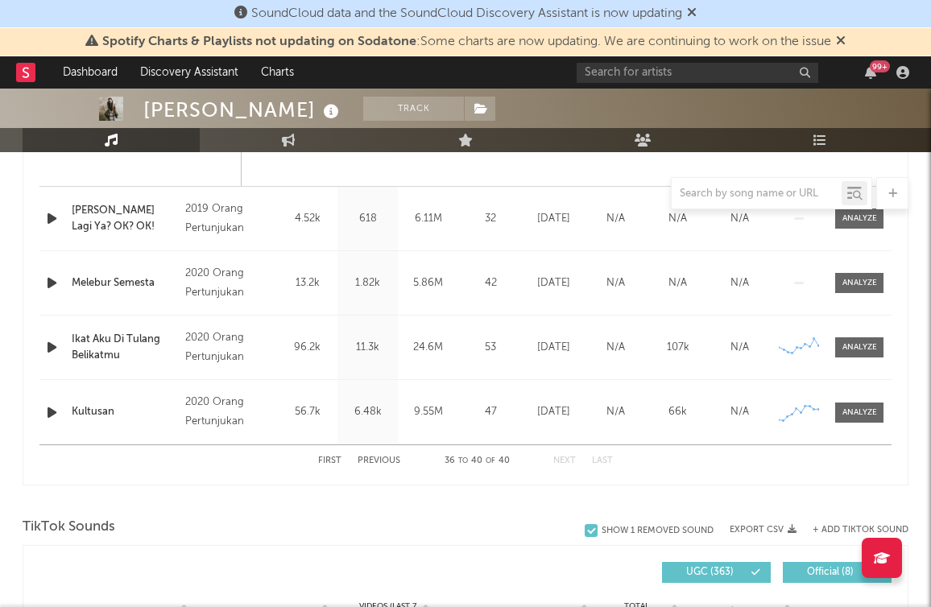
select select "6m"
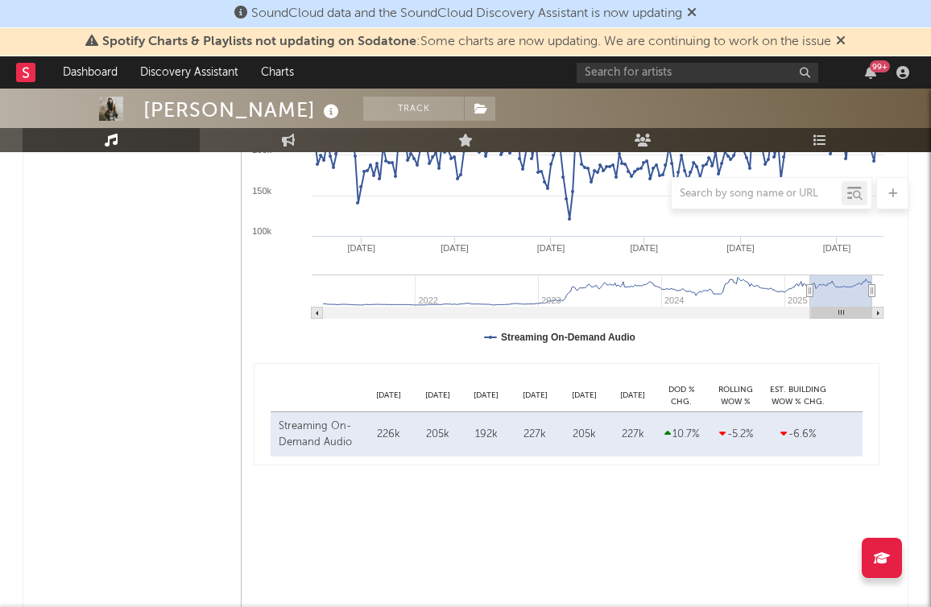
scroll to position [1022, 0]
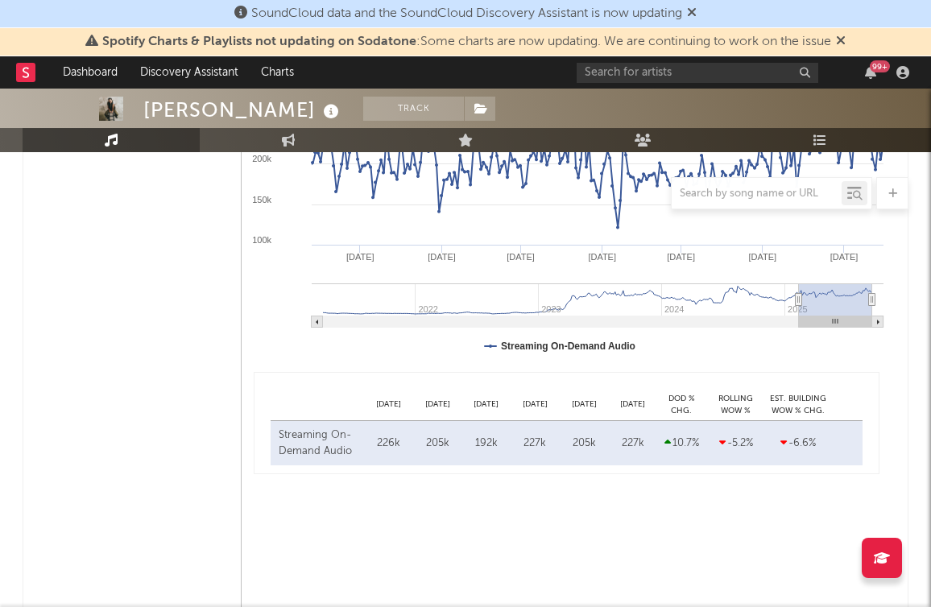
type input "2024-09-20"
select select "1y"
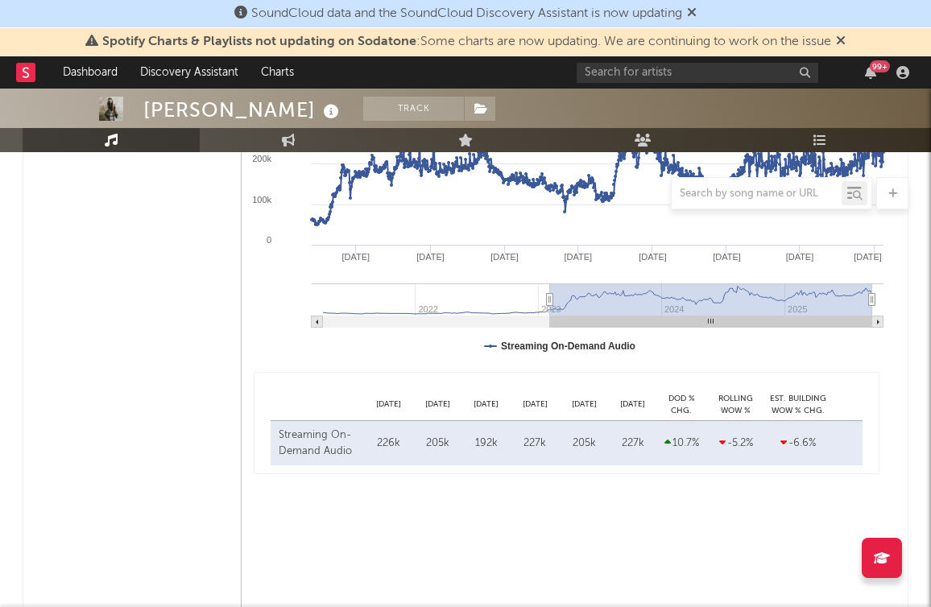
type input "2023-01-05"
drag, startPoint x: 811, startPoint y: 298, endPoint x: 540, endPoint y: 308, distance: 270.8
click at [540, 308] on g at bounding box center [598, 306] width 572 height 44
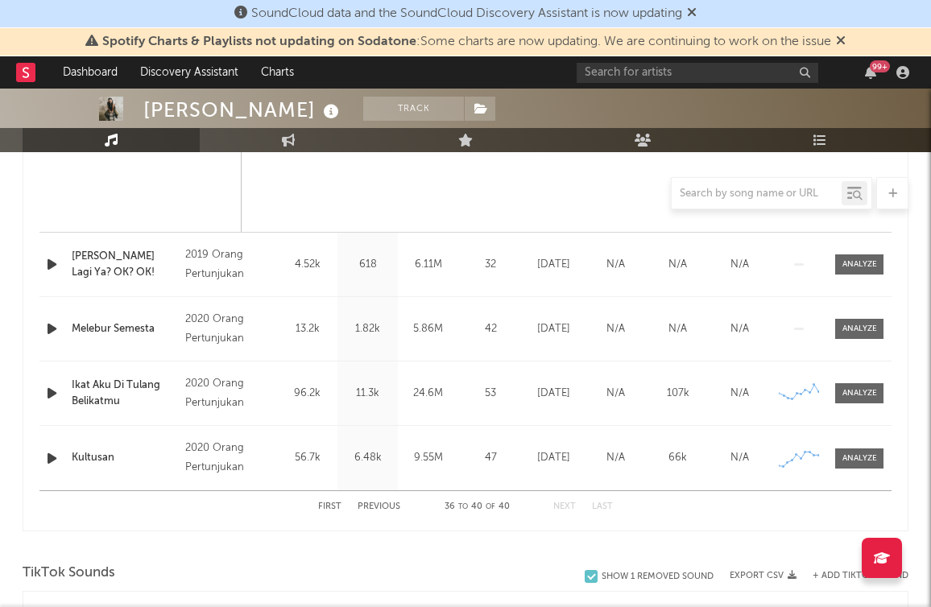
scroll to position [1455, 0]
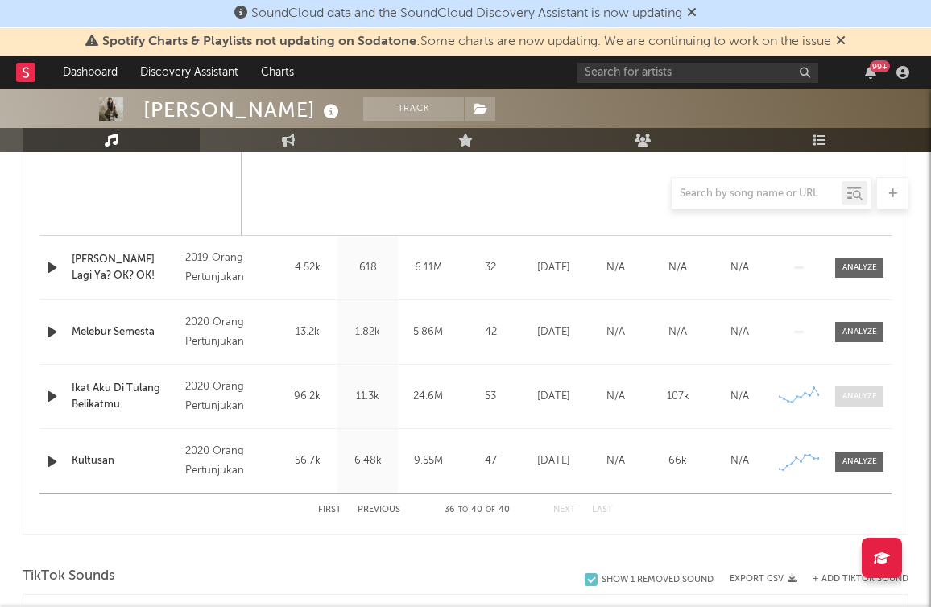
click at [859, 397] on div at bounding box center [859, 397] width 35 height 12
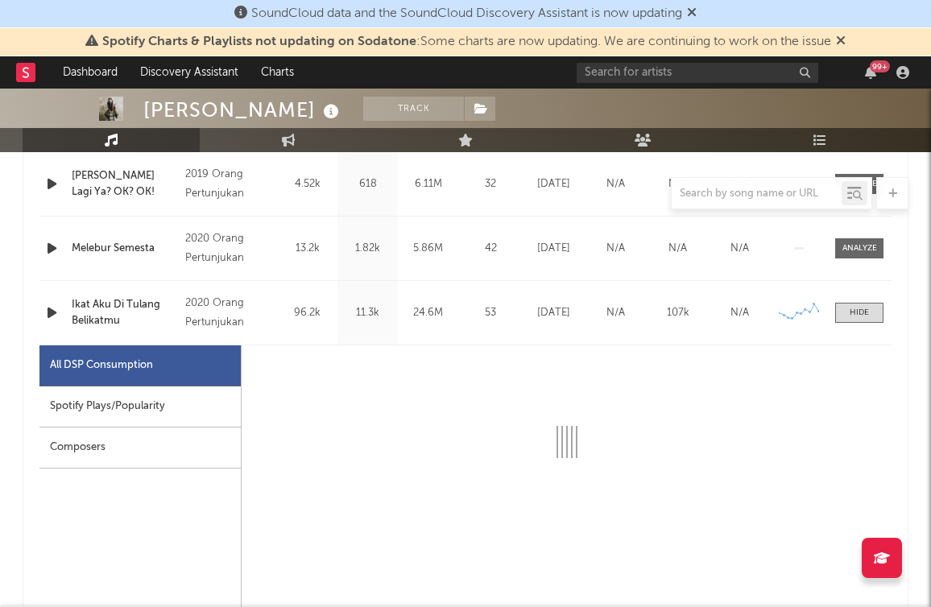
select select "6m"
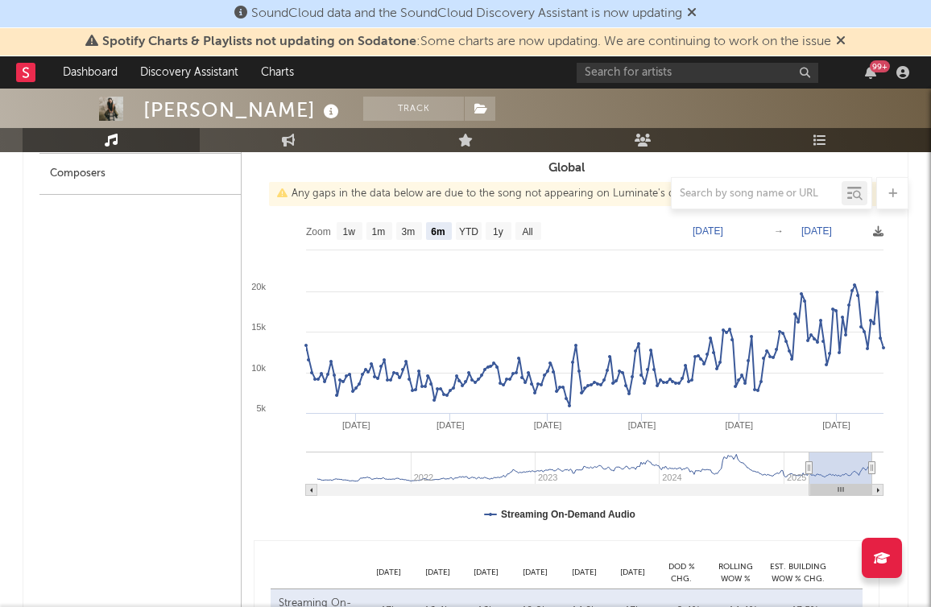
scroll to position [1812, 0]
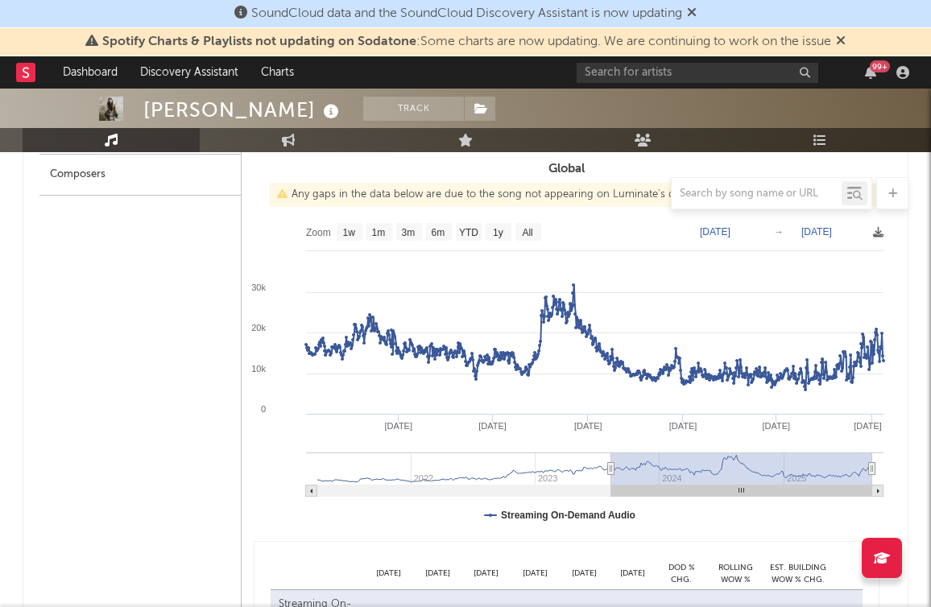
type input "2023-07-23"
drag, startPoint x: 809, startPoint y: 470, endPoint x: 605, endPoint y: 470, distance: 204.6
click at [608, 470] on icon at bounding box center [611, 469] width 6 height 12
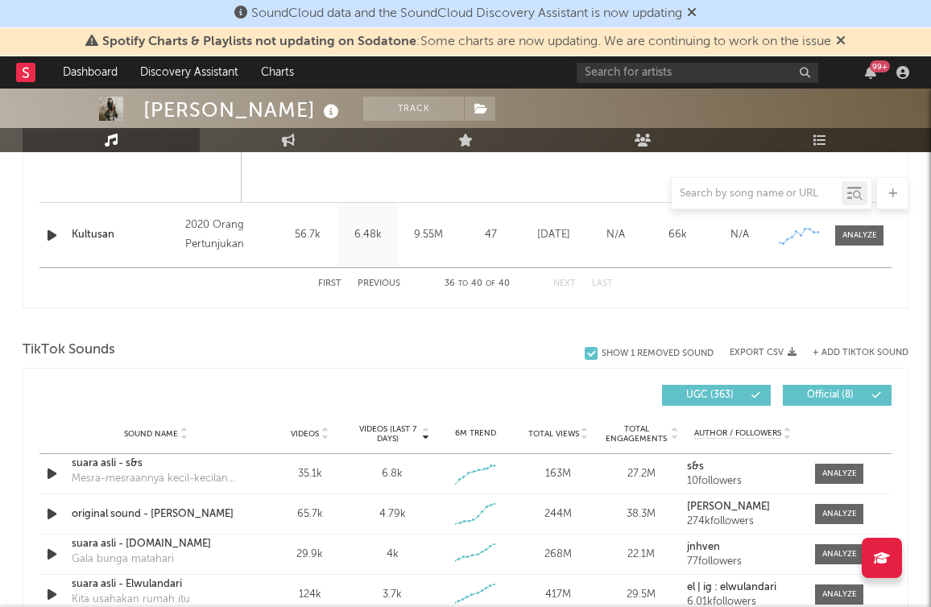
scroll to position [2450, 0]
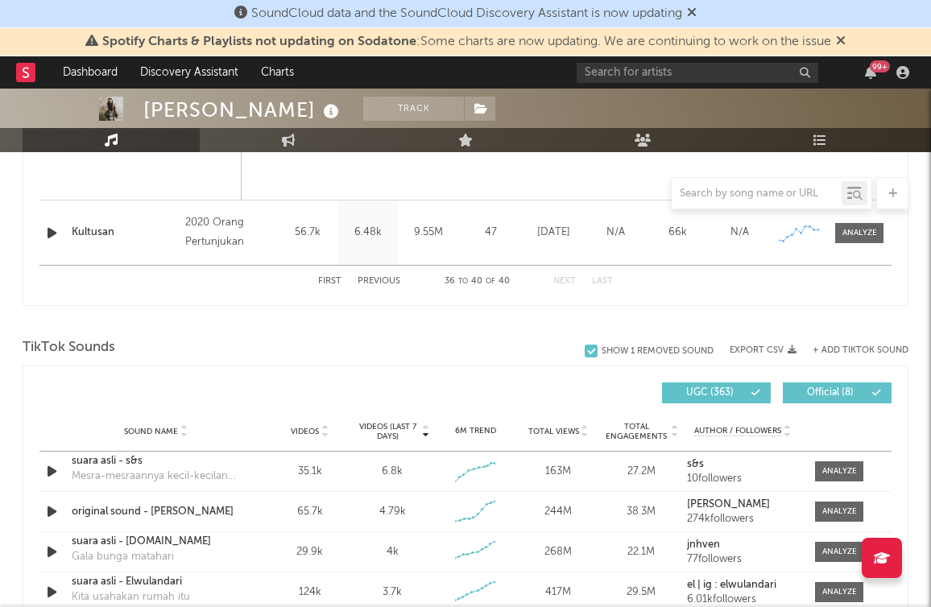
click at [383, 284] on button "Previous" at bounding box center [379, 281] width 43 height 9
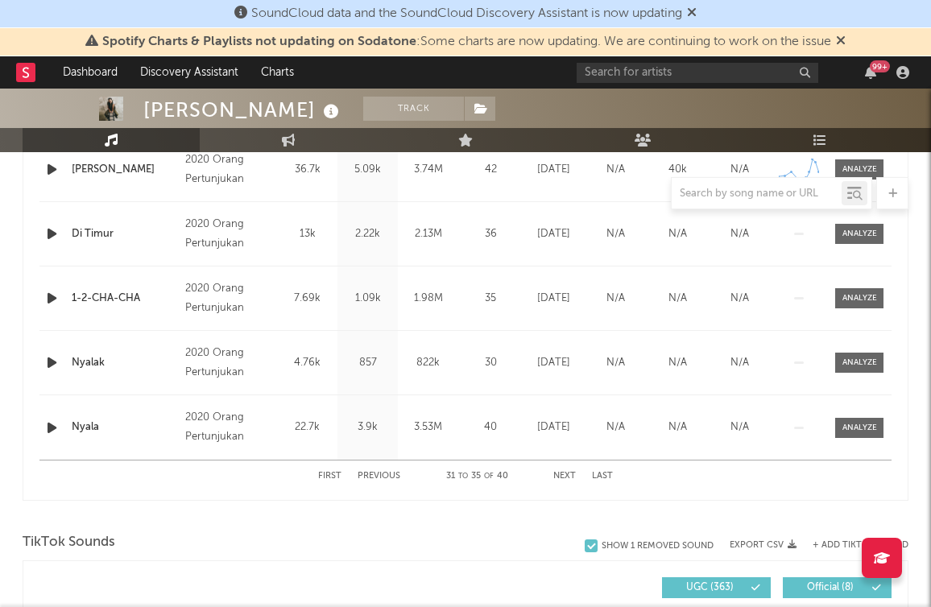
scroll to position [737, 0]
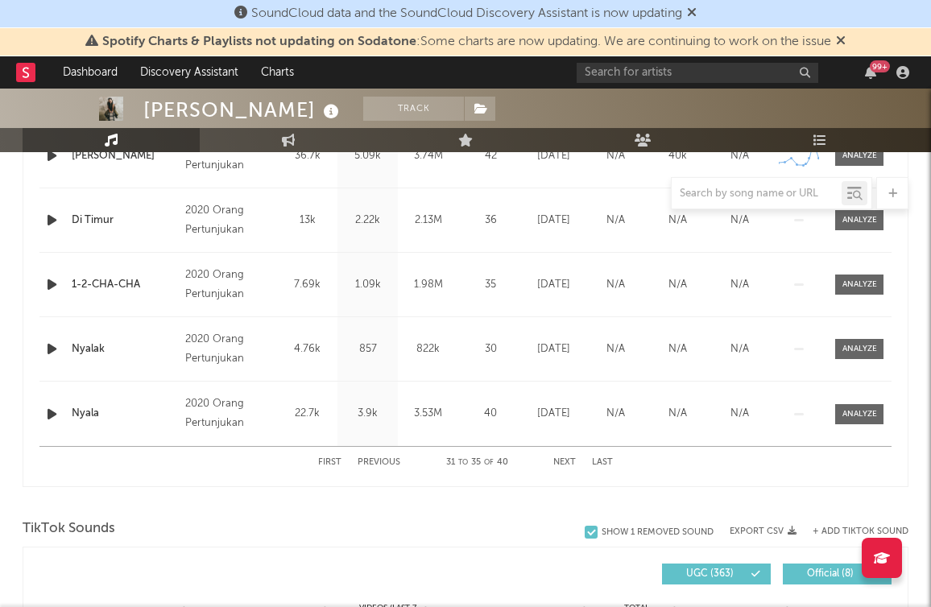
click at [395, 461] on button "Previous" at bounding box center [379, 462] width 43 height 9
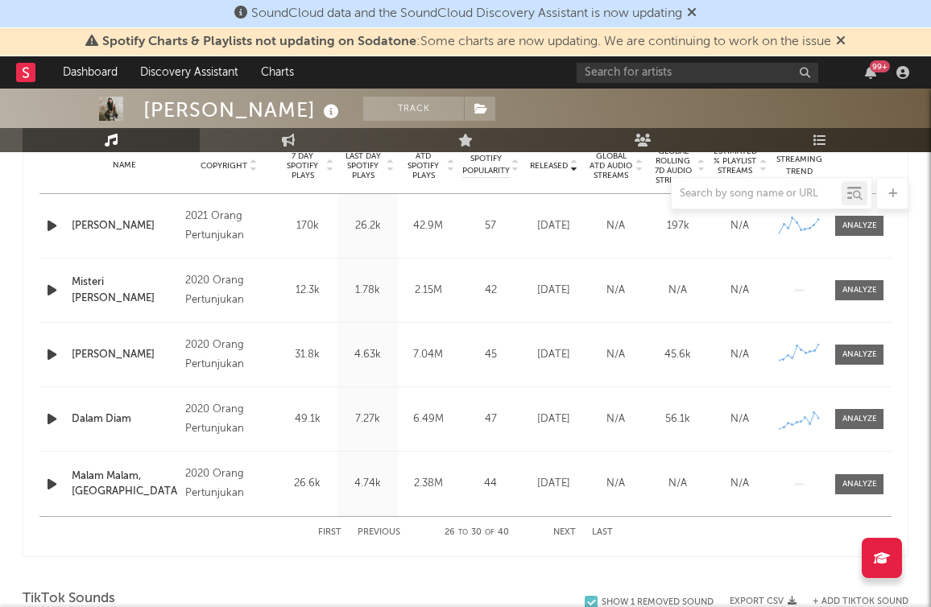
scroll to position [660, 0]
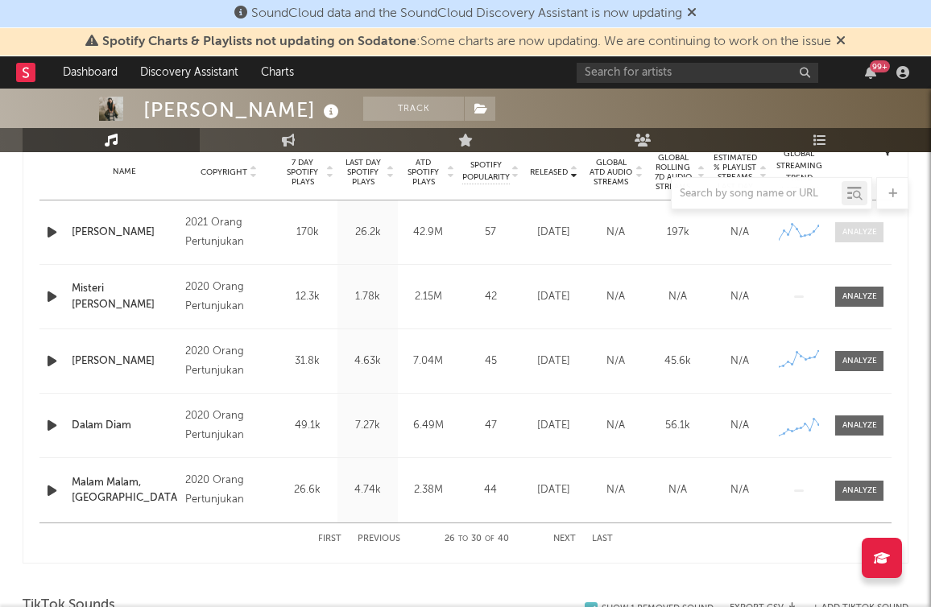
click at [867, 230] on div at bounding box center [859, 232] width 35 height 12
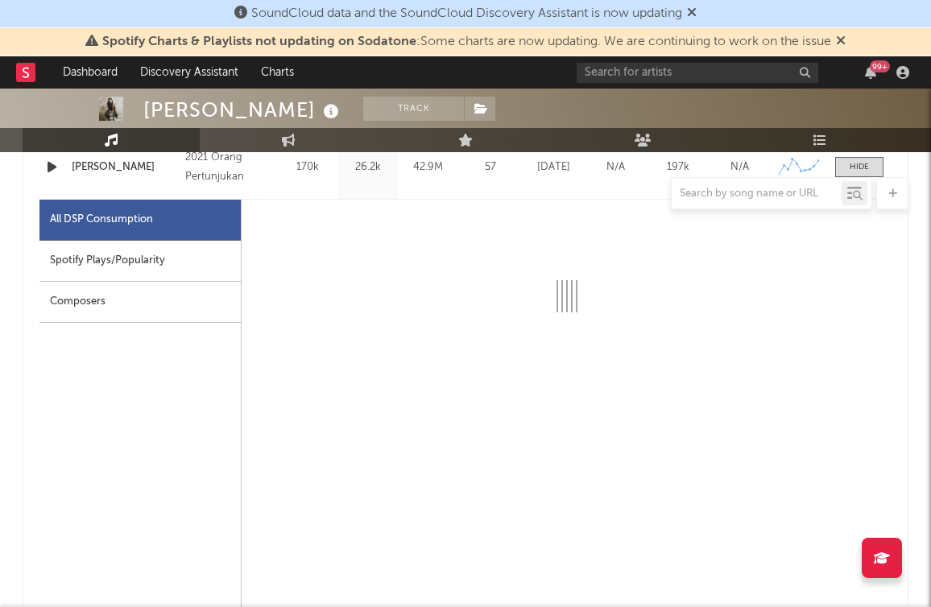
scroll to position [782, 0]
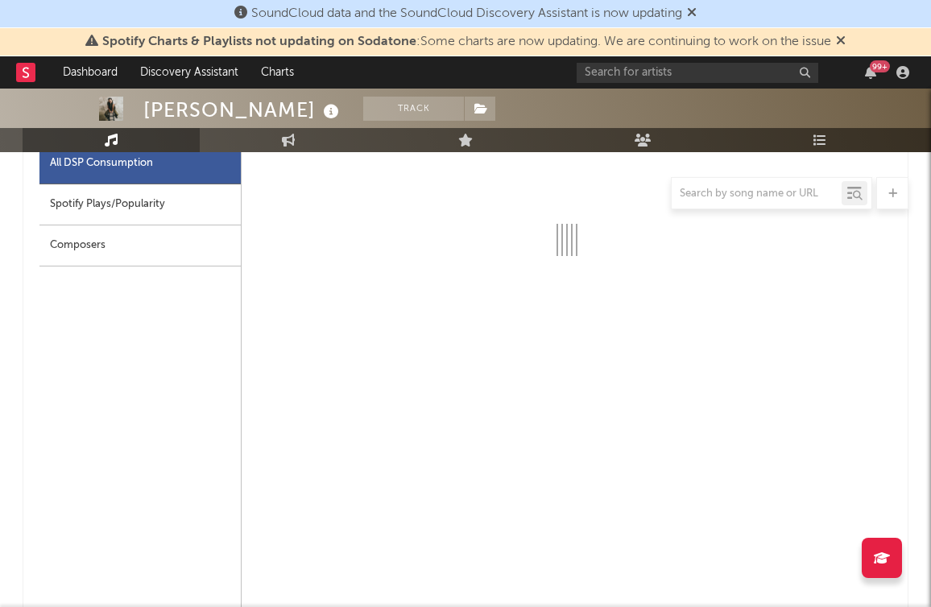
select select "6m"
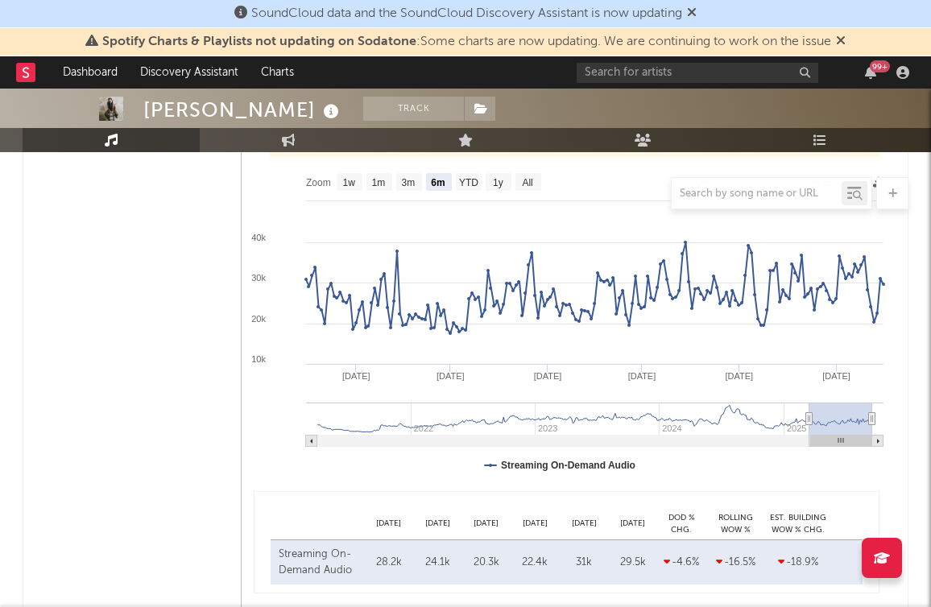
scroll to position [902, 0]
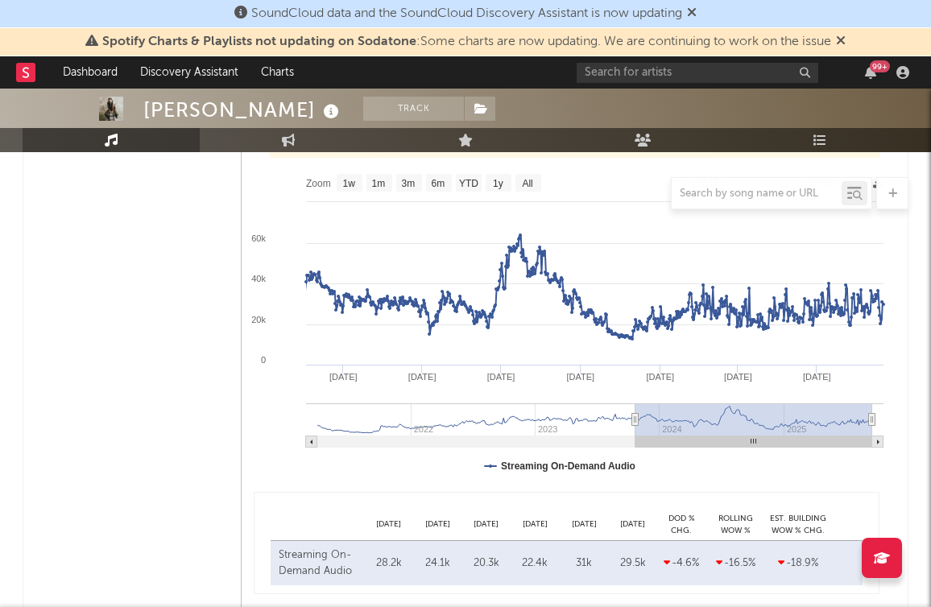
drag, startPoint x: 809, startPoint y: 417, endPoint x: 549, endPoint y: 415, distance: 259.4
click at [632, 415] on icon at bounding box center [635, 420] width 6 height 12
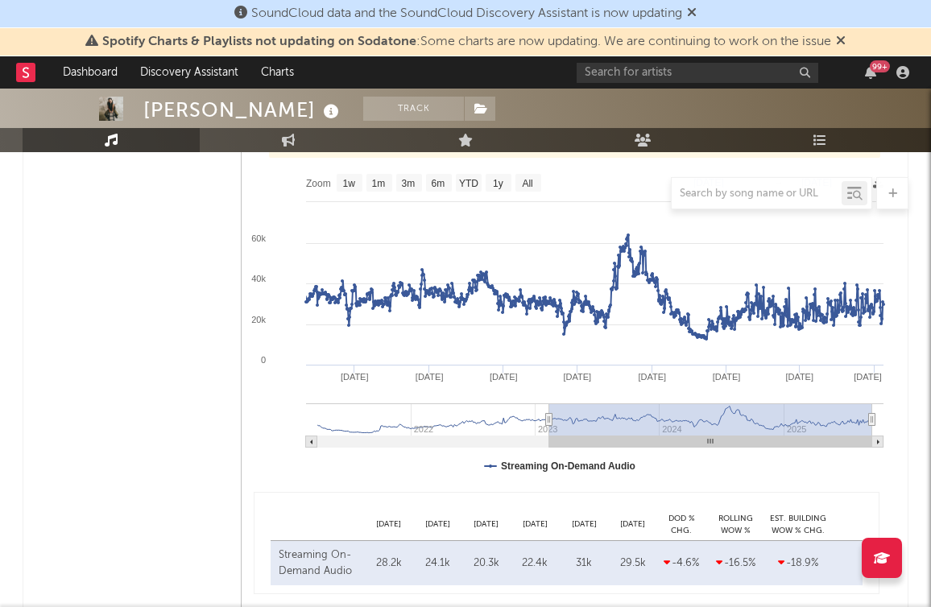
type input "2023-02-10"
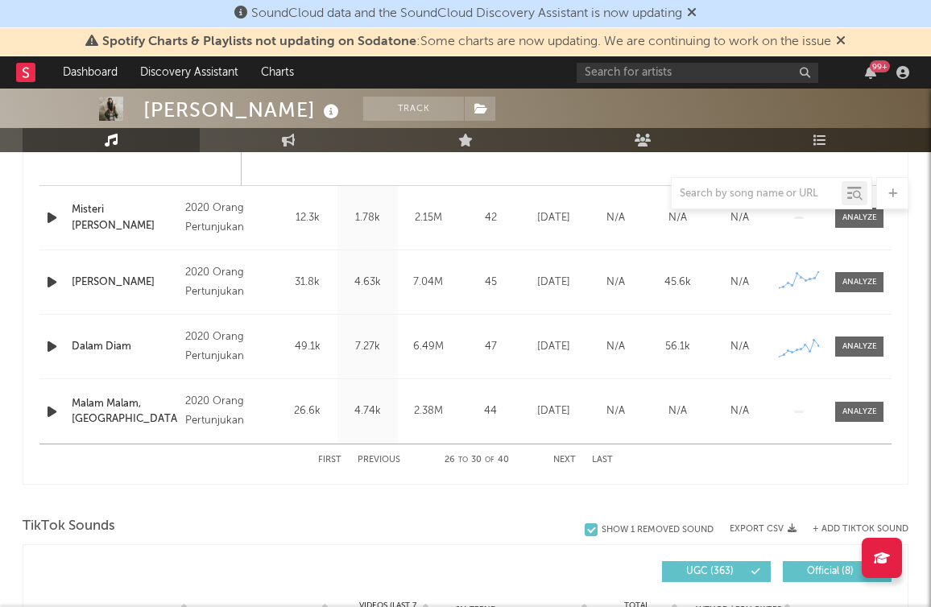
scroll to position [1537, 0]
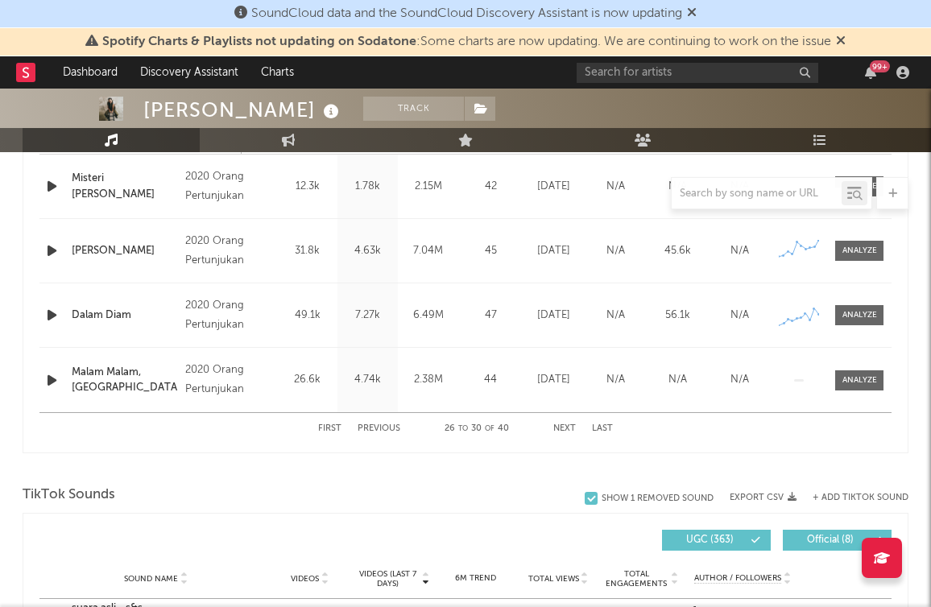
click at [368, 428] on button "Previous" at bounding box center [379, 428] width 43 height 9
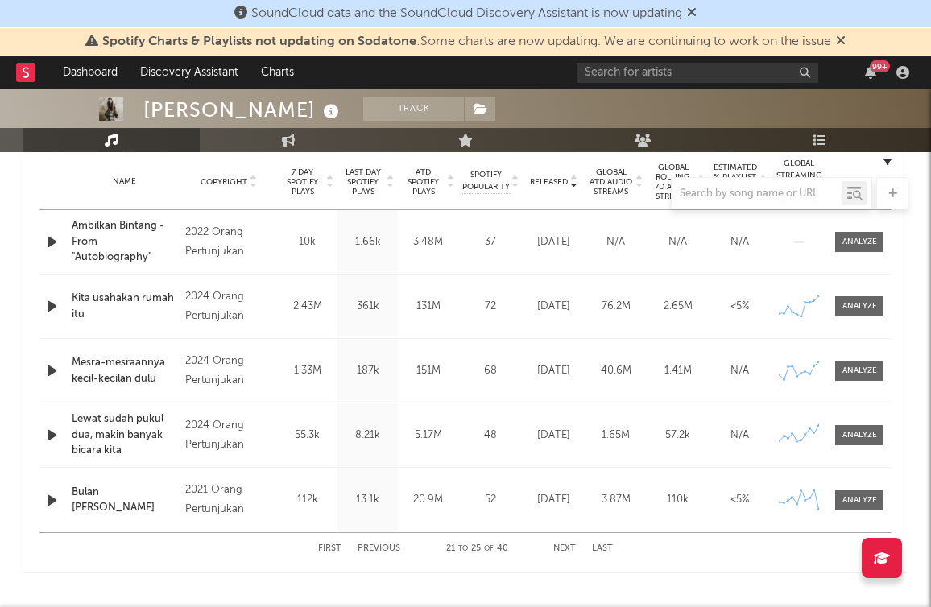
scroll to position [649, 0]
click at [390, 549] on button "Previous" at bounding box center [379, 550] width 43 height 9
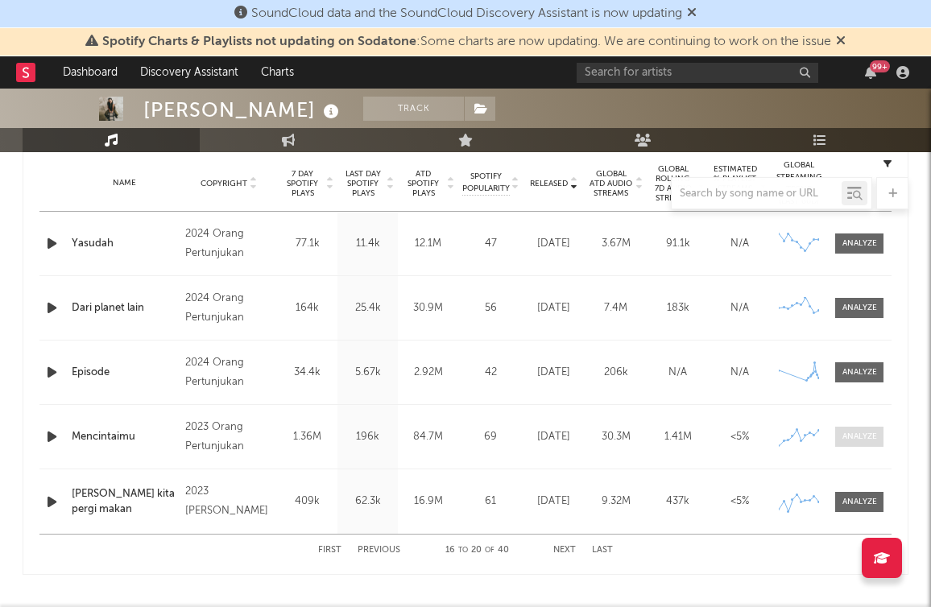
click at [856, 431] on div at bounding box center [859, 437] width 35 height 12
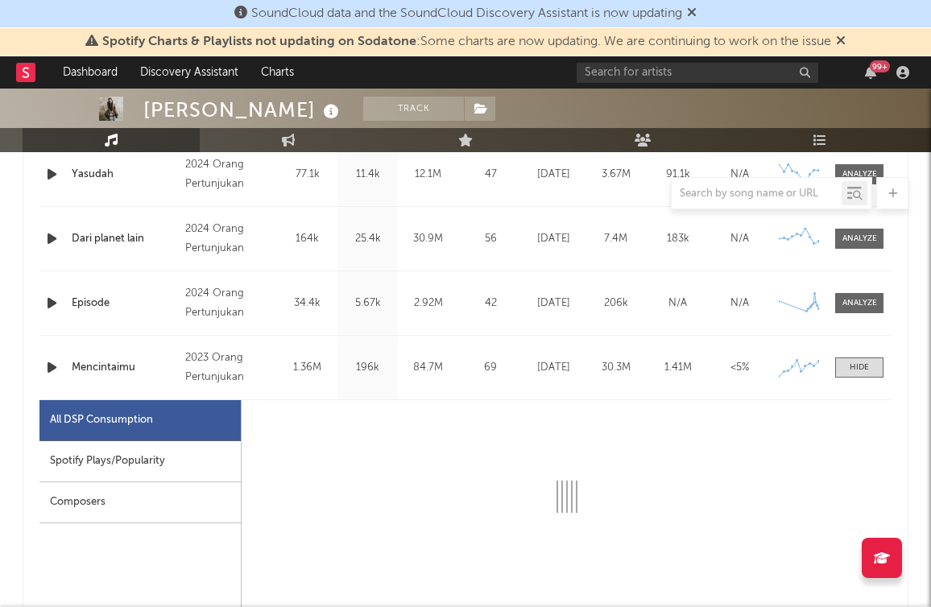
select select "6m"
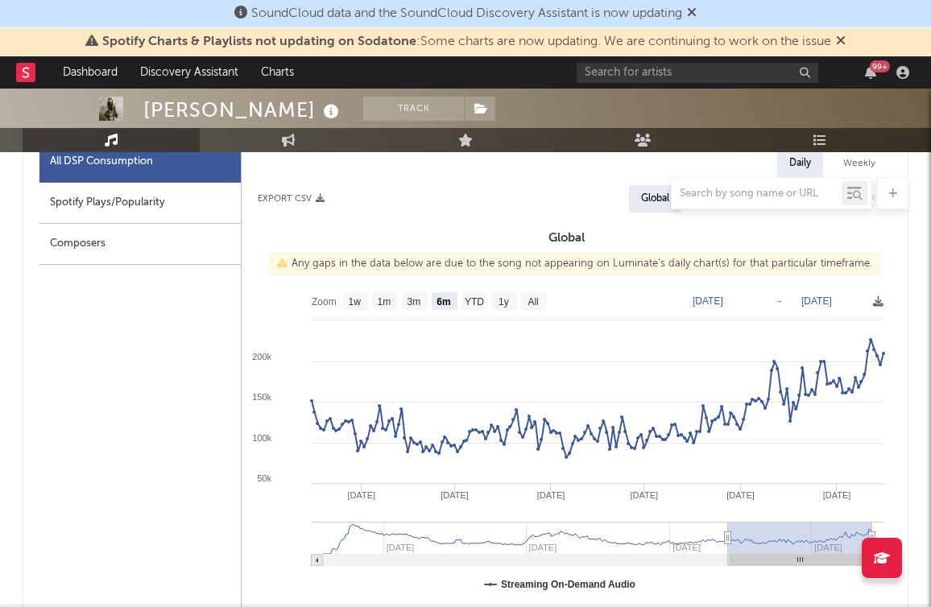
scroll to position [993, 0]
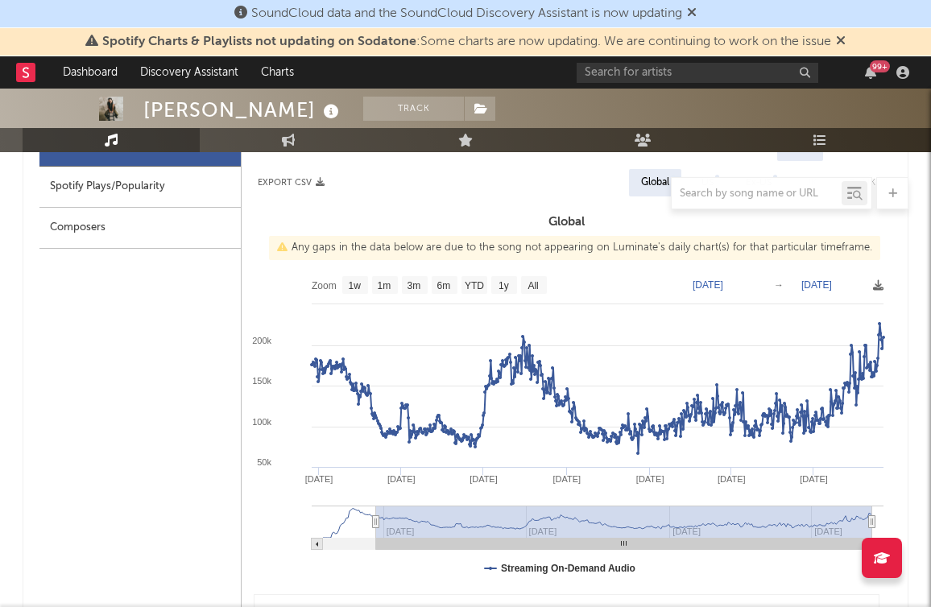
type input "2023-10-29"
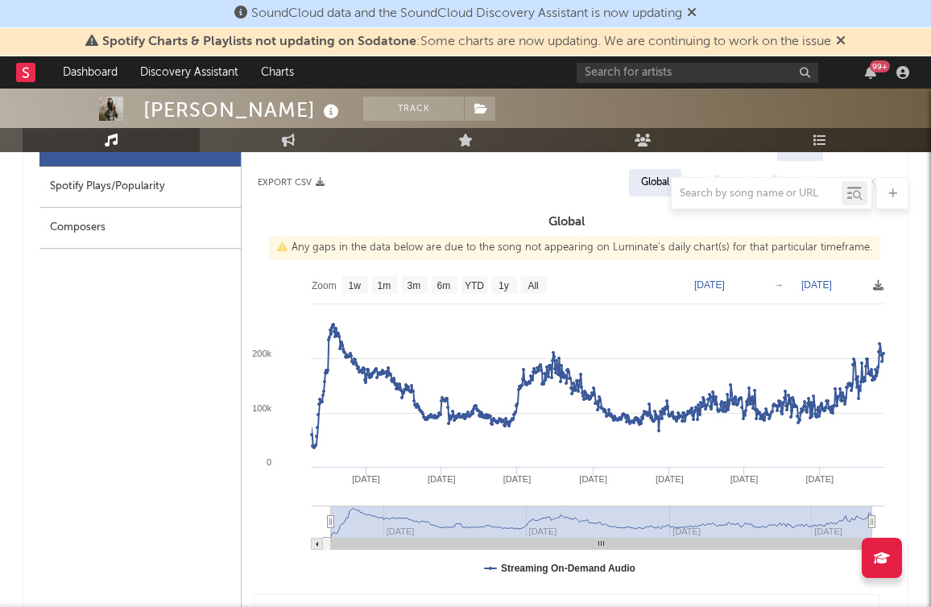
select select "All"
type input "2023-10-15"
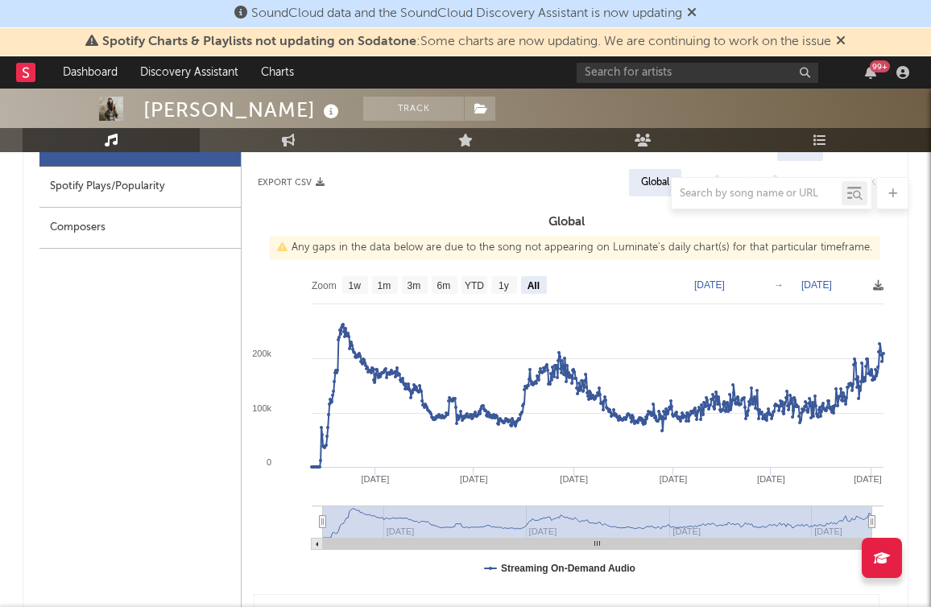
drag, startPoint x: 726, startPoint y: 521, endPoint x: 309, endPoint y: 524, distance: 417.2
click at [308, 524] on icon "Created with Highcharts 10.3.3 Jan '25 Jan '24 May '24 Sep '24 May '25 Sep '25 …" at bounding box center [567, 429] width 650 height 322
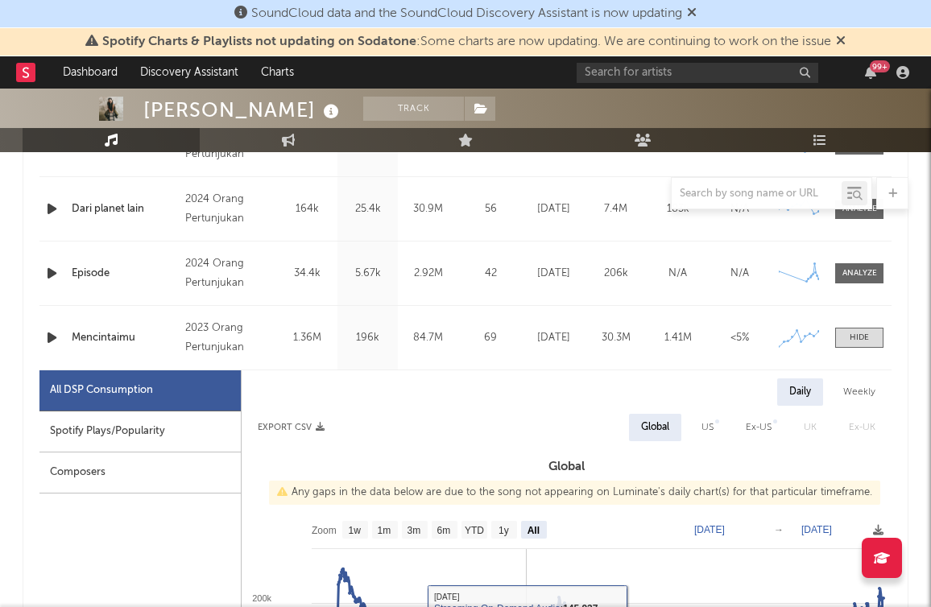
scroll to position [678, 0]
